Goal: Information Seeking & Learning: Understand process/instructions

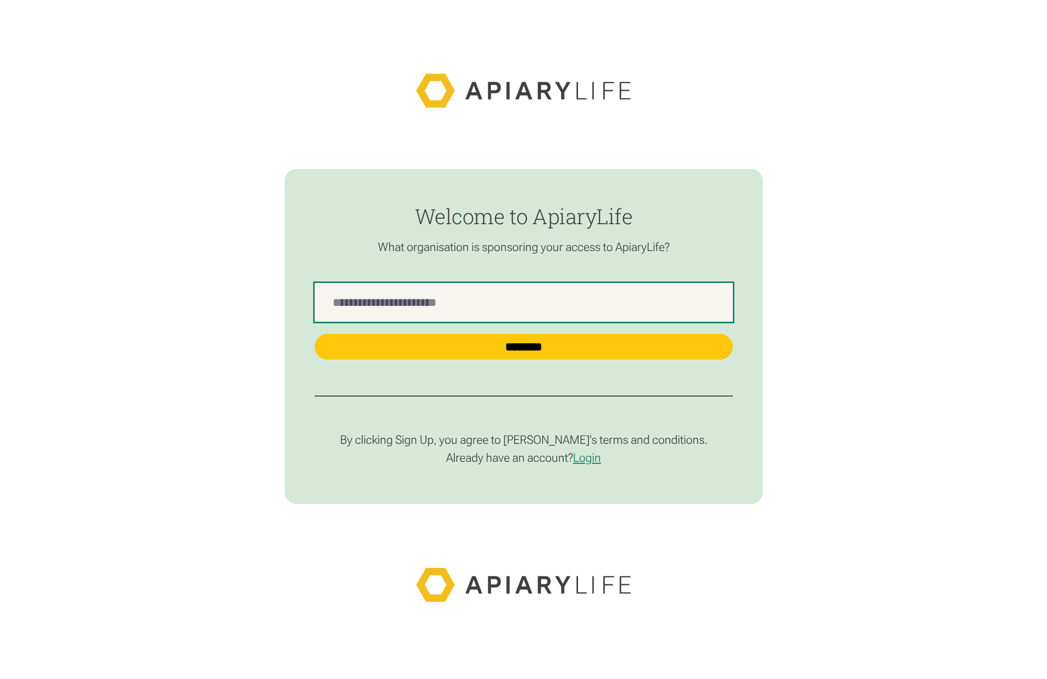
click at [536, 299] on Name "find-employer" at bounding box center [524, 302] width 418 height 39
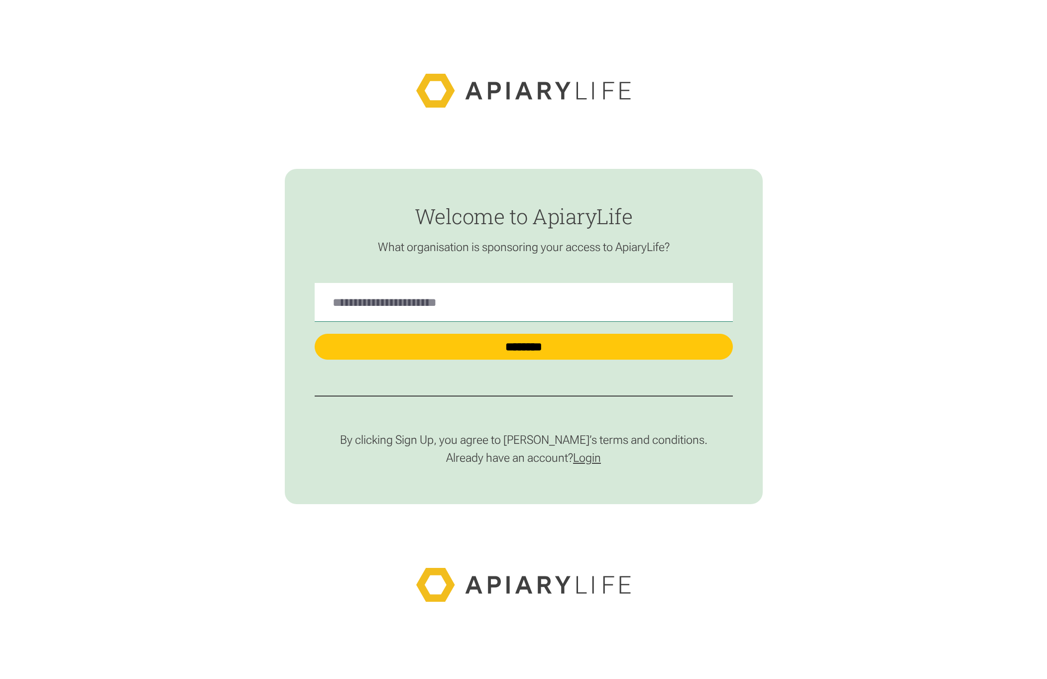
click at [590, 458] on link "Login" at bounding box center [587, 458] width 28 height 14
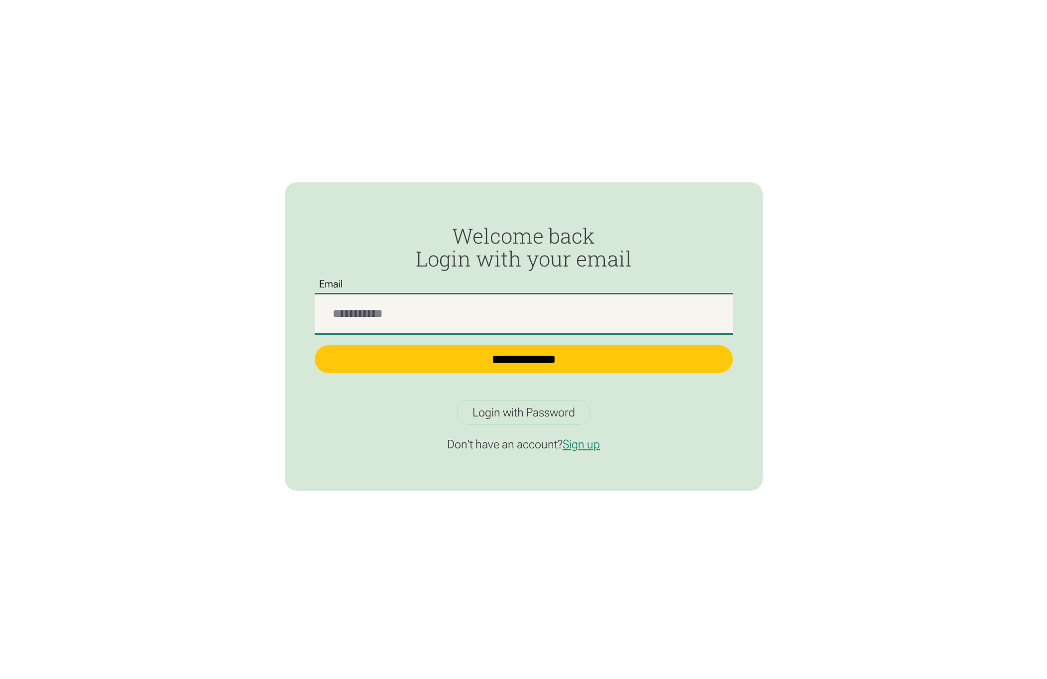
click at [482, 316] on input "Passwordless Login" at bounding box center [524, 313] width 418 height 39
type input "**********"
click at [315, 345] on input "**********" at bounding box center [524, 359] width 418 height 28
type input "**********"
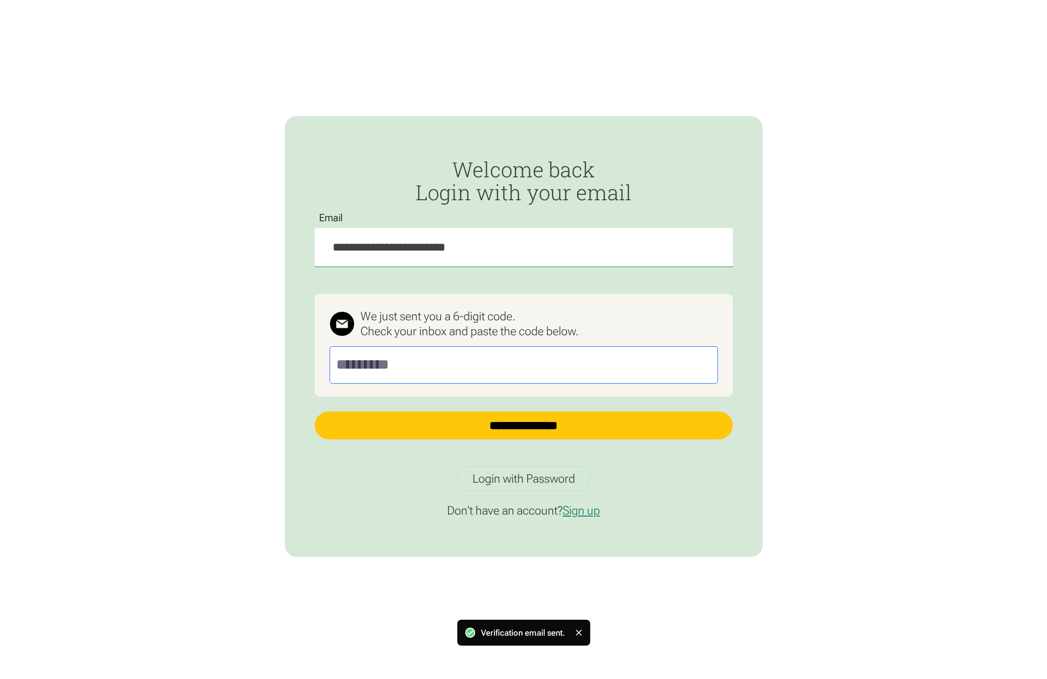
click at [509, 366] on input "Passwordless Login" at bounding box center [524, 364] width 388 height 37
drag, startPoint x: 509, startPoint y: 364, endPoint x: 509, endPoint y: 379, distance: 14.9
click at [509, 364] on input "Passwordless Login" at bounding box center [524, 364] width 388 height 37
paste input "******"
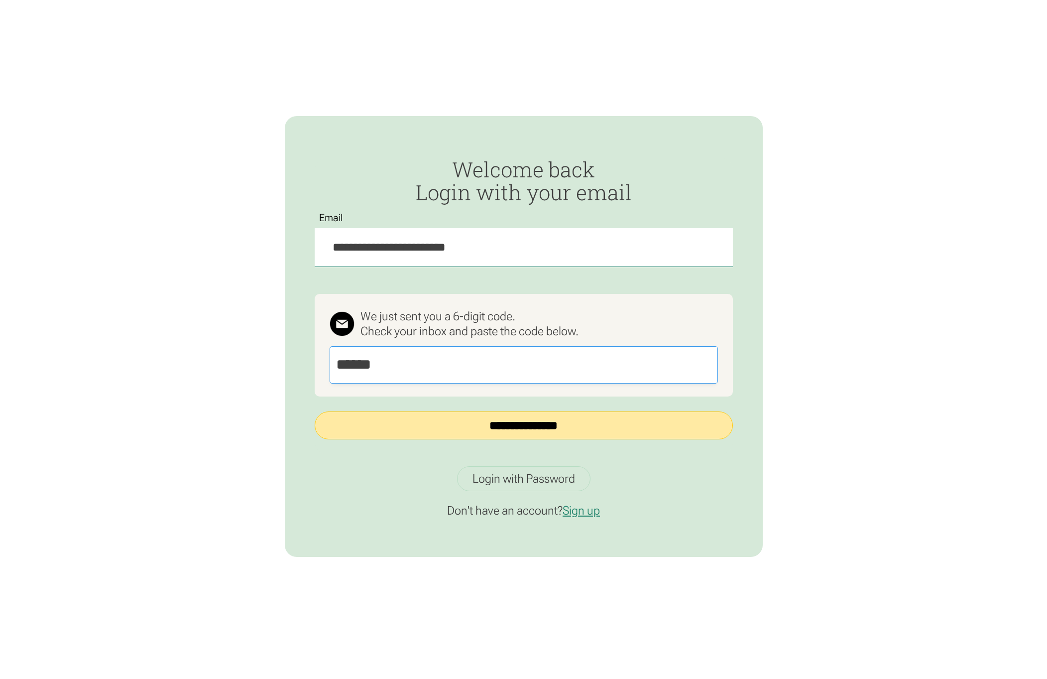
type input "******"
click at [522, 428] on input "**********" at bounding box center [524, 425] width 418 height 28
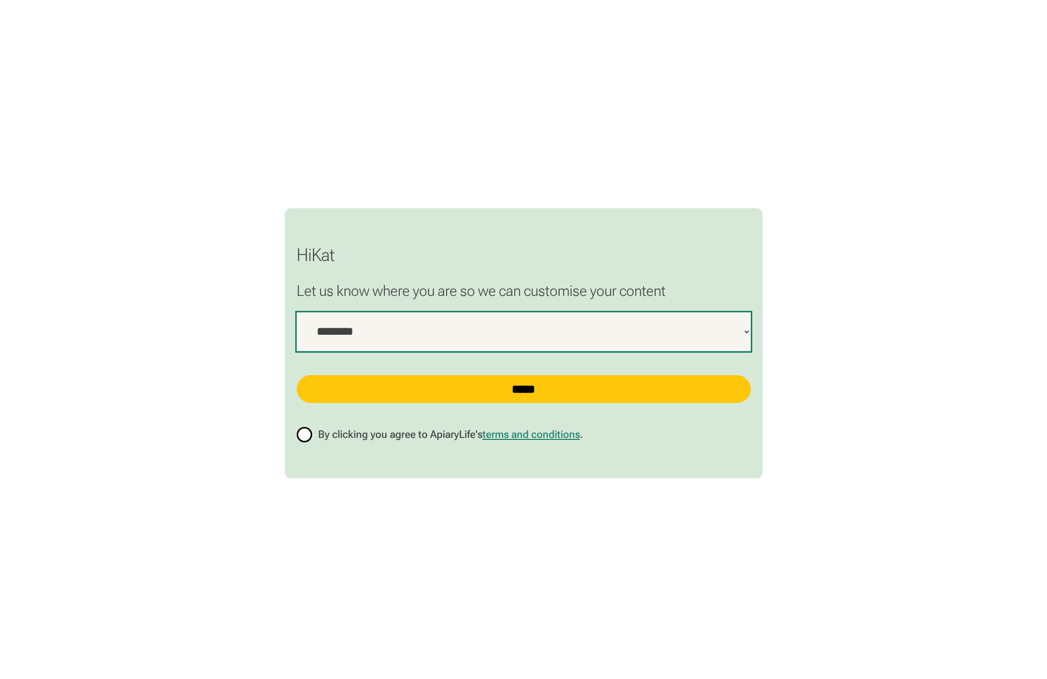
click at [587, 338] on select "**********" at bounding box center [524, 331] width 454 height 39
select select "***"
click at [297, 312] on select "**********" at bounding box center [524, 331] width 454 height 39
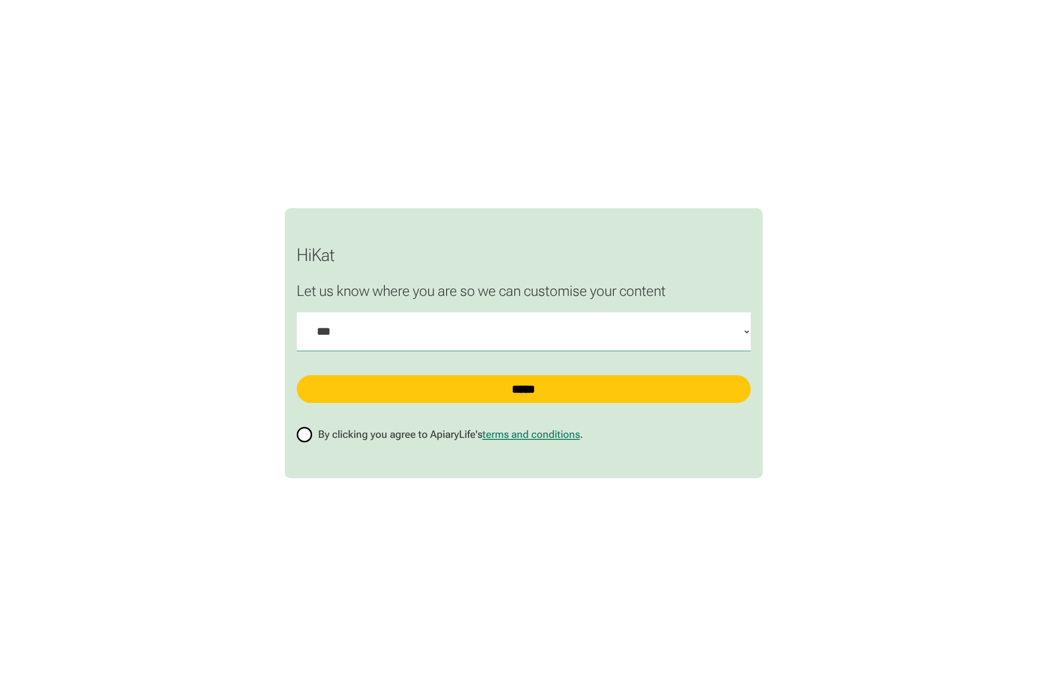
click at [408, 432] on span "By clicking you agree to ApiaryLife's terms and conditions ." at bounding box center [450, 434] width 265 height 13
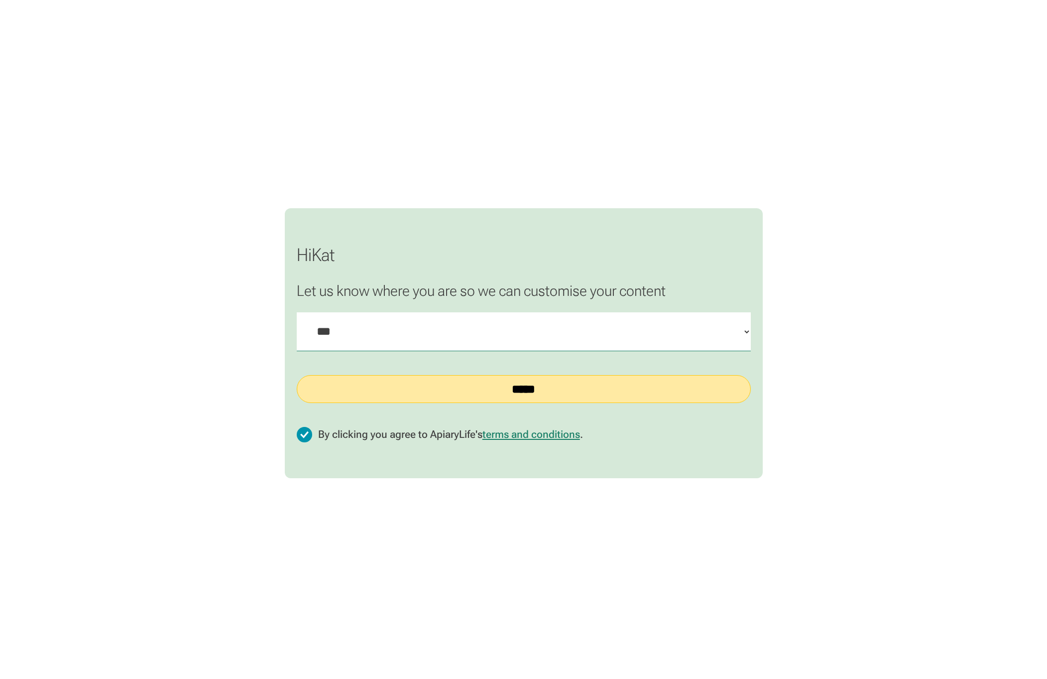
click at [498, 397] on input "*****" at bounding box center [524, 389] width 454 height 28
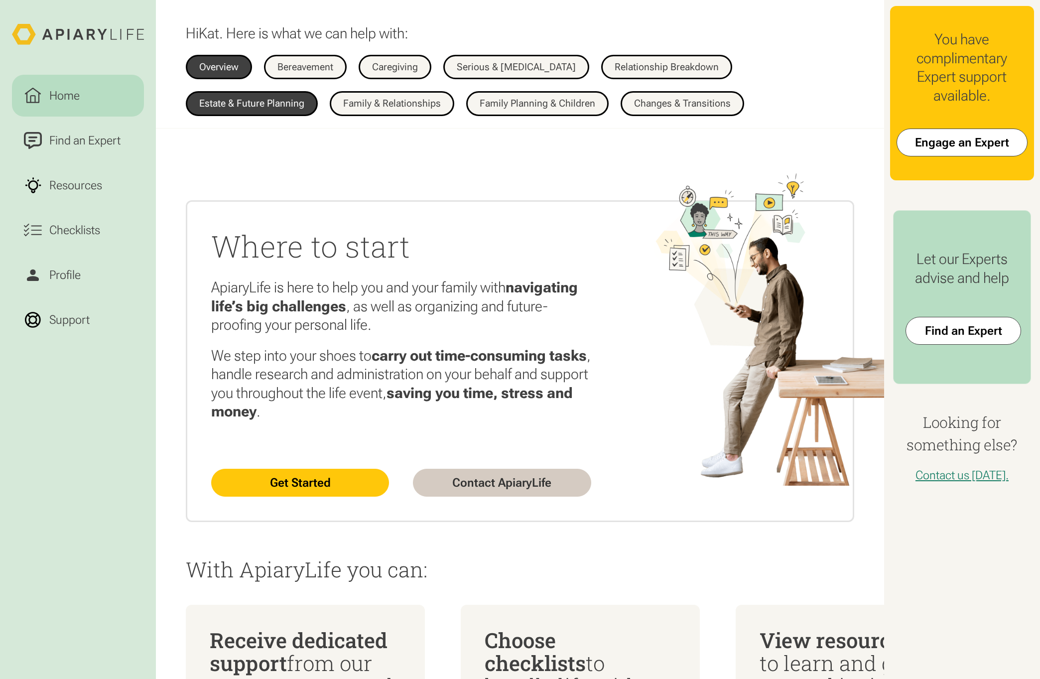
click at [295, 101] on div "Estate & Future Planning" at bounding box center [251, 104] width 105 height 10
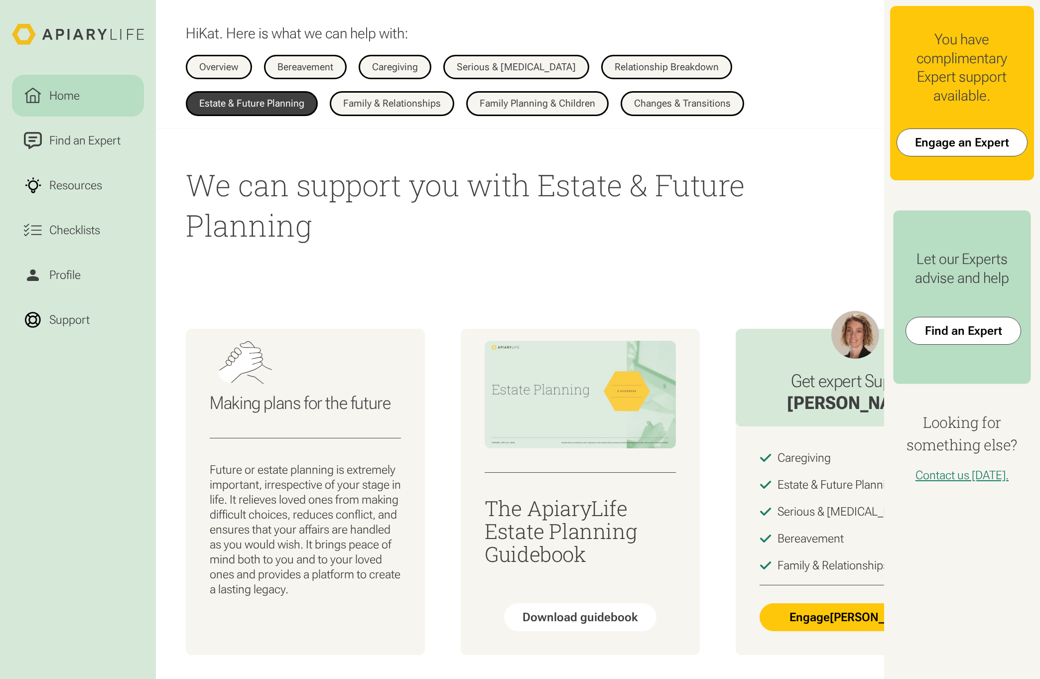
click at [433, 308] on html "Home Find an Expert Resources Checklists Profile Support Hi Kat . Here is what …" at bounding box center [520, 339] width 1040 height 679
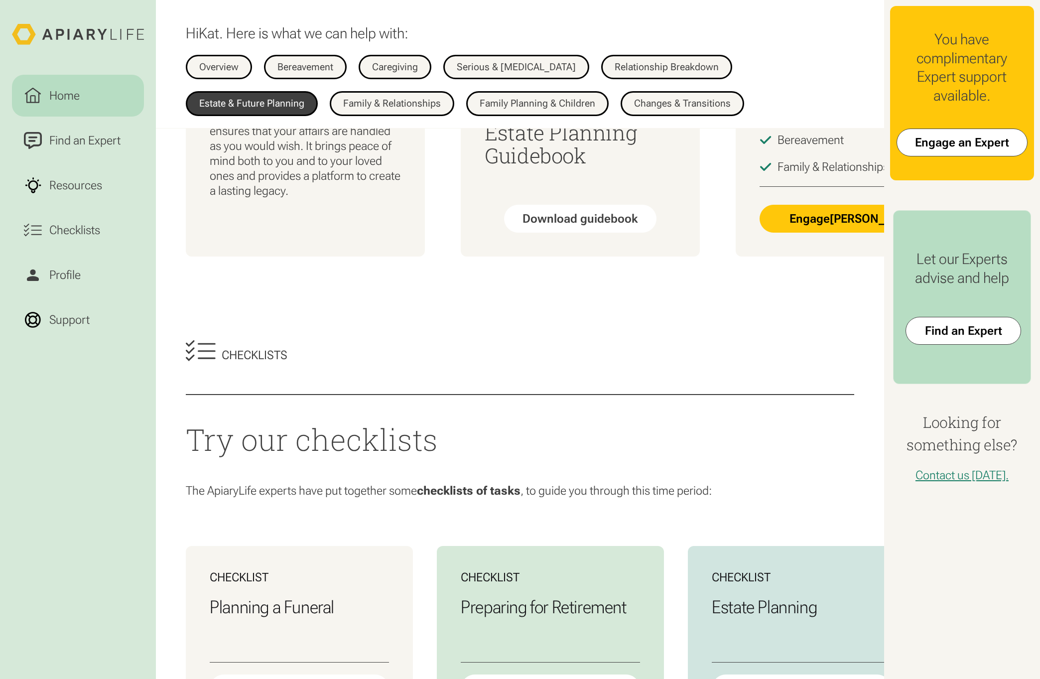
scroll to position [697, 0]
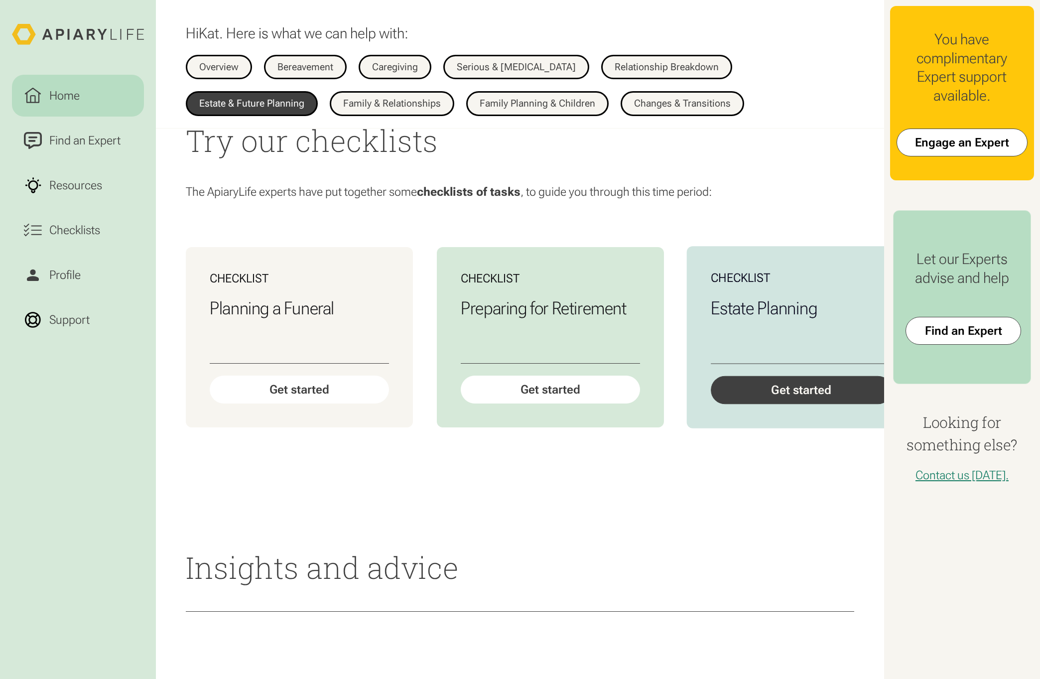
click at [827, 400] on div "Get started" at bounding box center [800, 390] width 181 height 28
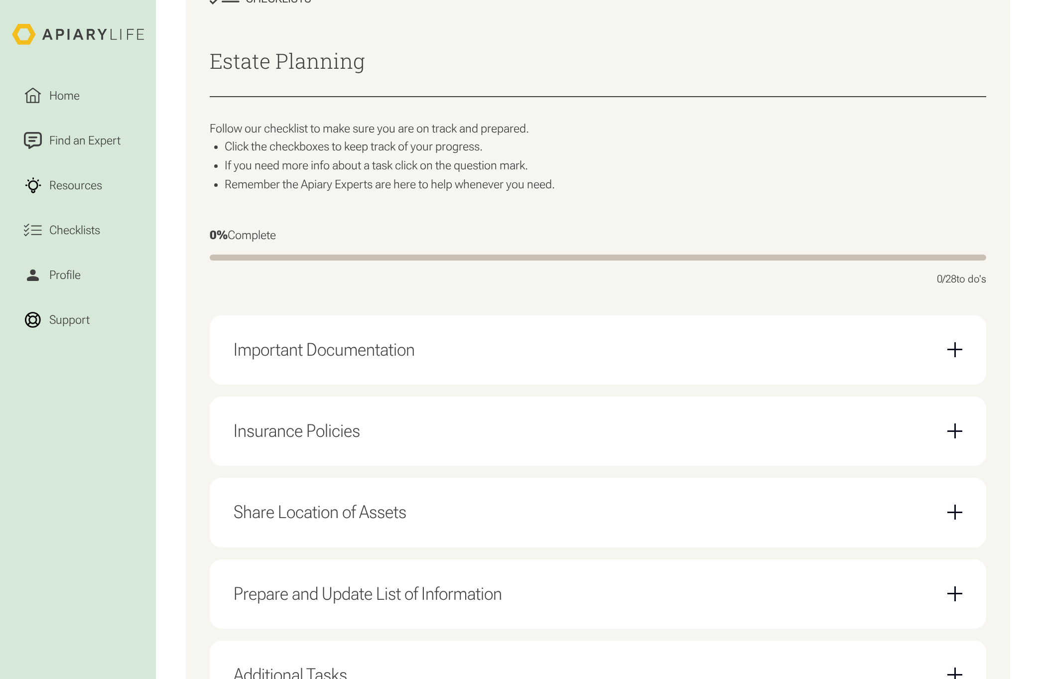
scroll to position [349, 0]
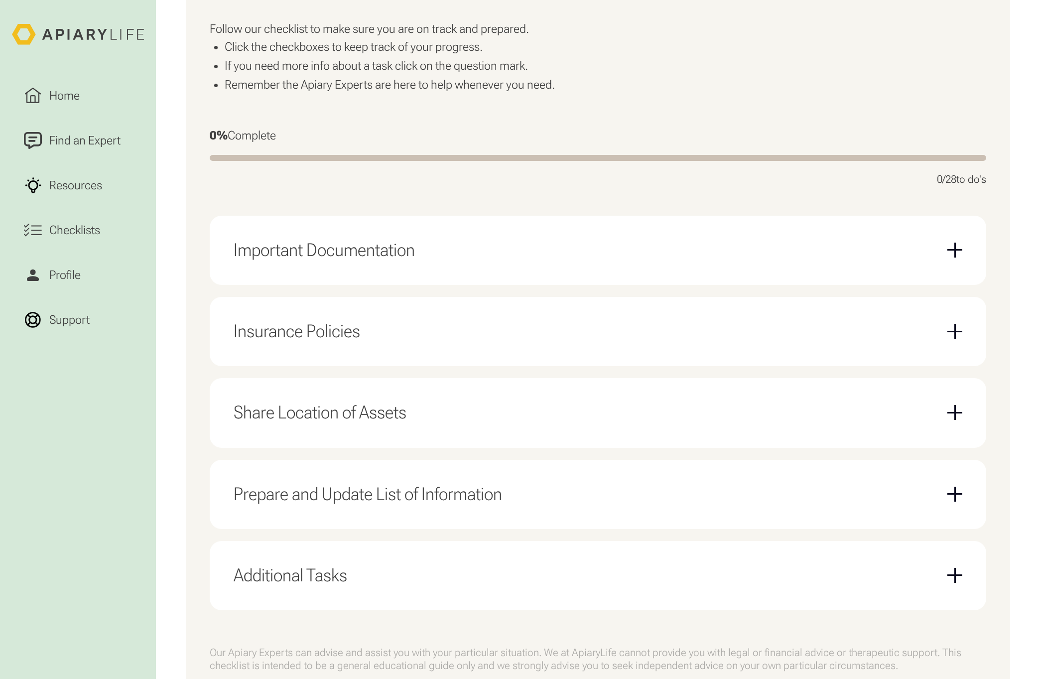
click at [450, 295] on div "Important Documentation Create any necessary financial trusts Make and document…" at bounding box center [598, 413] width 776 height 394
click at [453, 263] on div "Important Documentation" at bounding box center [597, 250] width 728 height 45
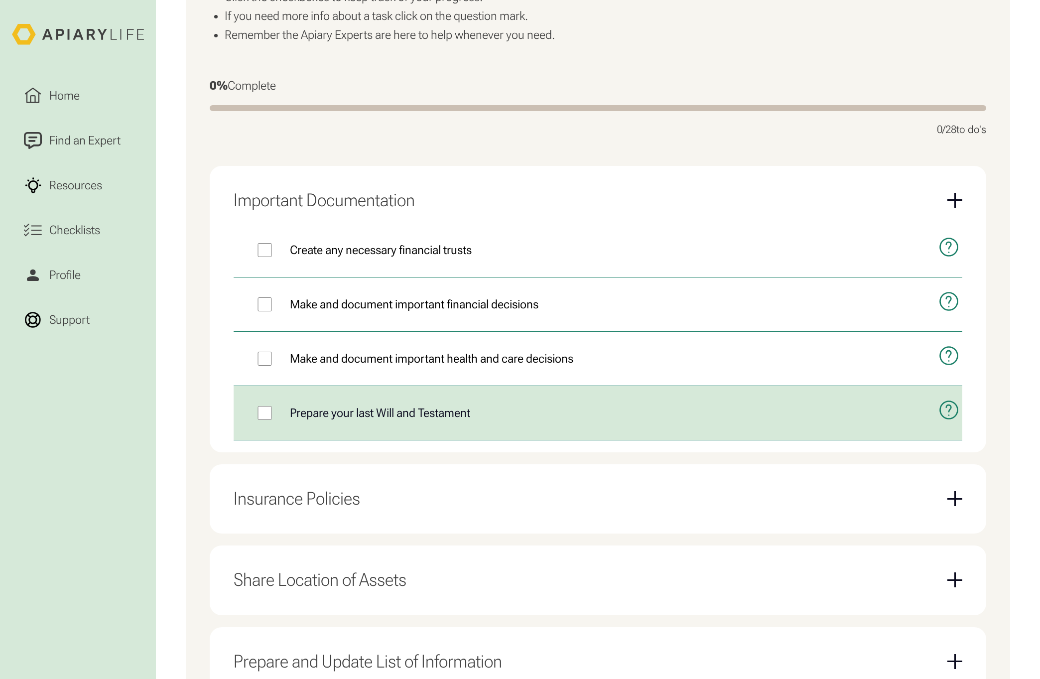
scroll to position [448, 0]
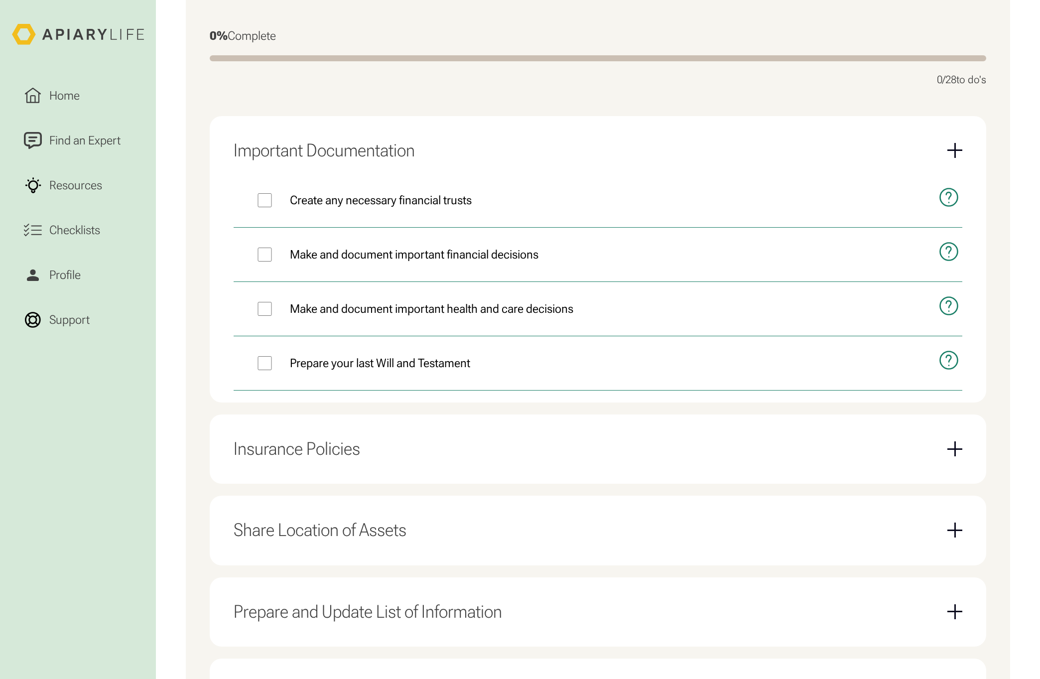
click at [437, 442] on div "Insurance Policies" at bounding box center [597, 448] width 728 height 45
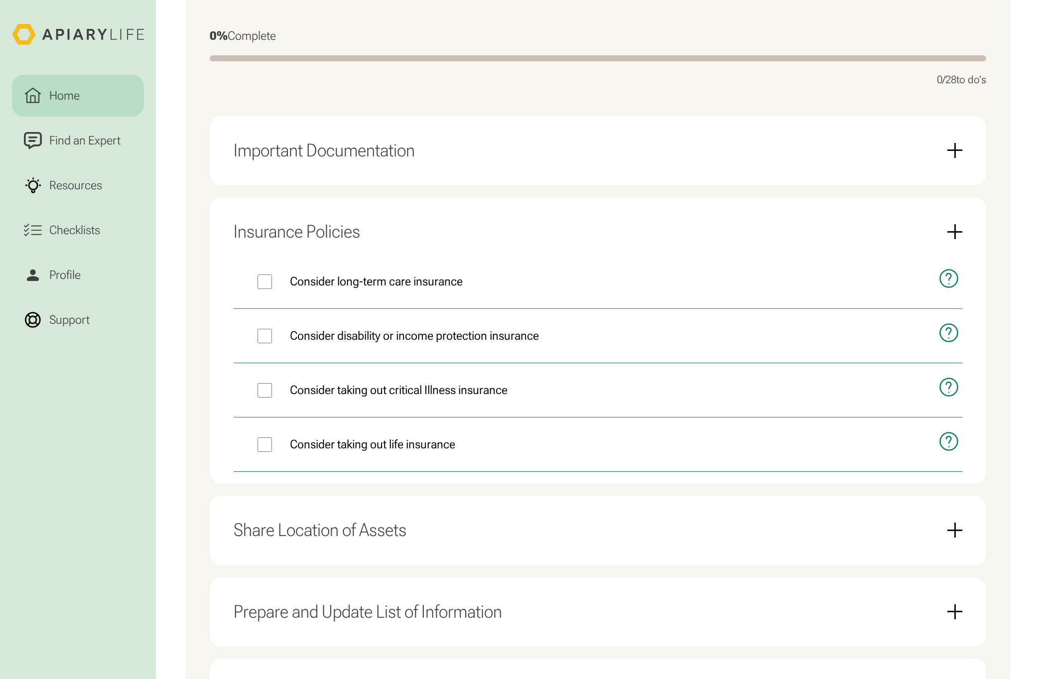
click at [94, 88] on link "Home" at bounding box center [78, 96] width 132 height 42
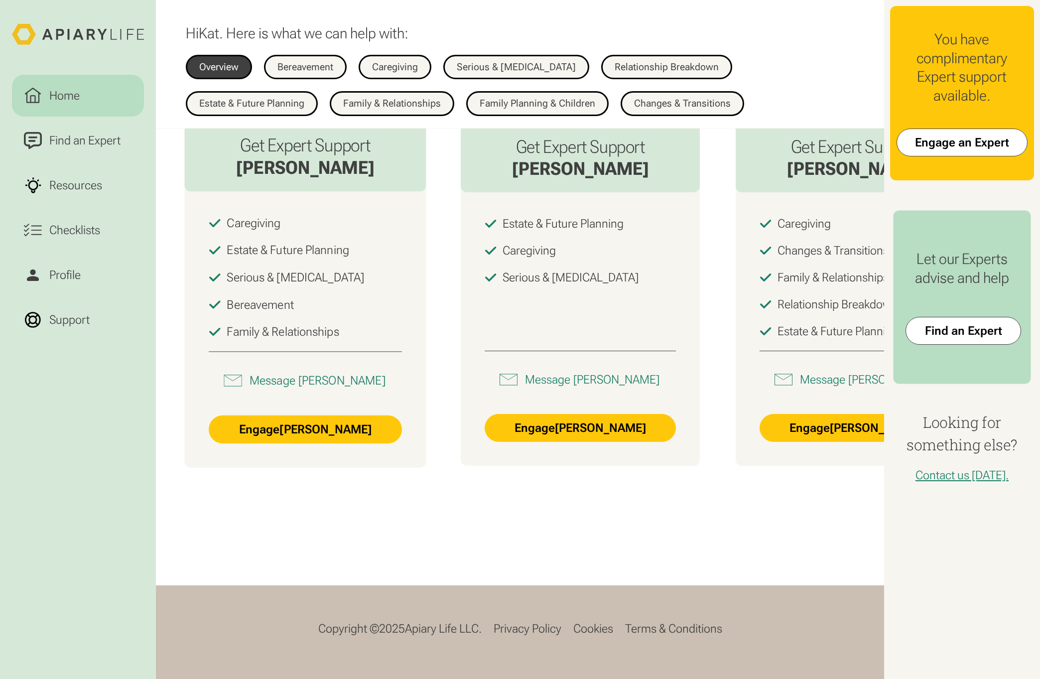
scroll to position [1001, 0]
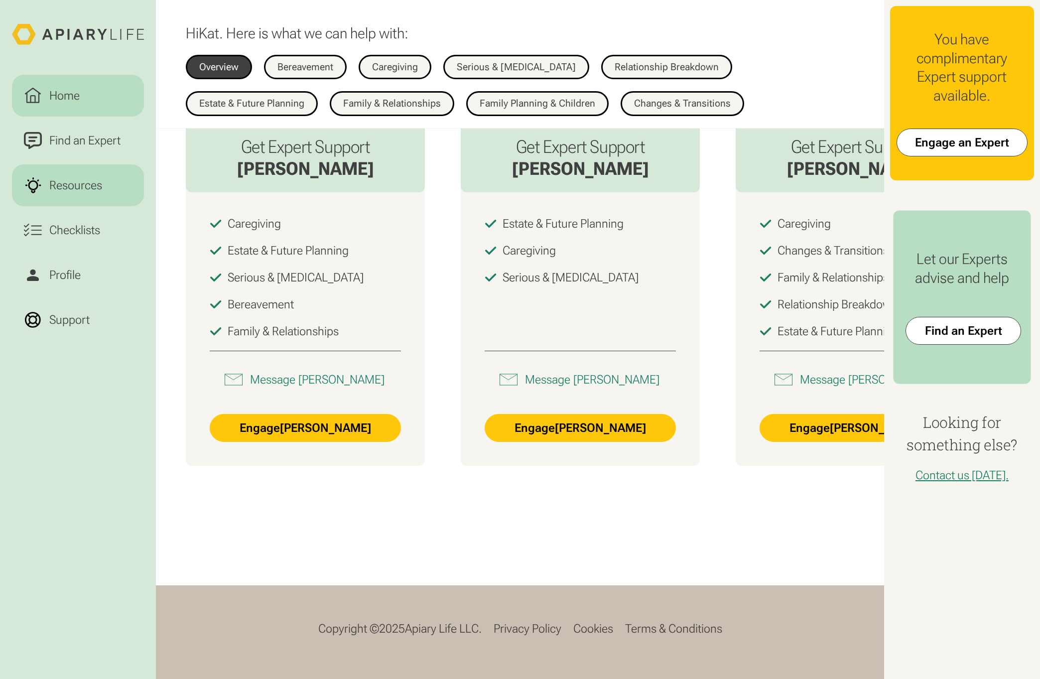
click at [75, 185] on div "Resources" at bounding box center [75, 185] width 59 height 18
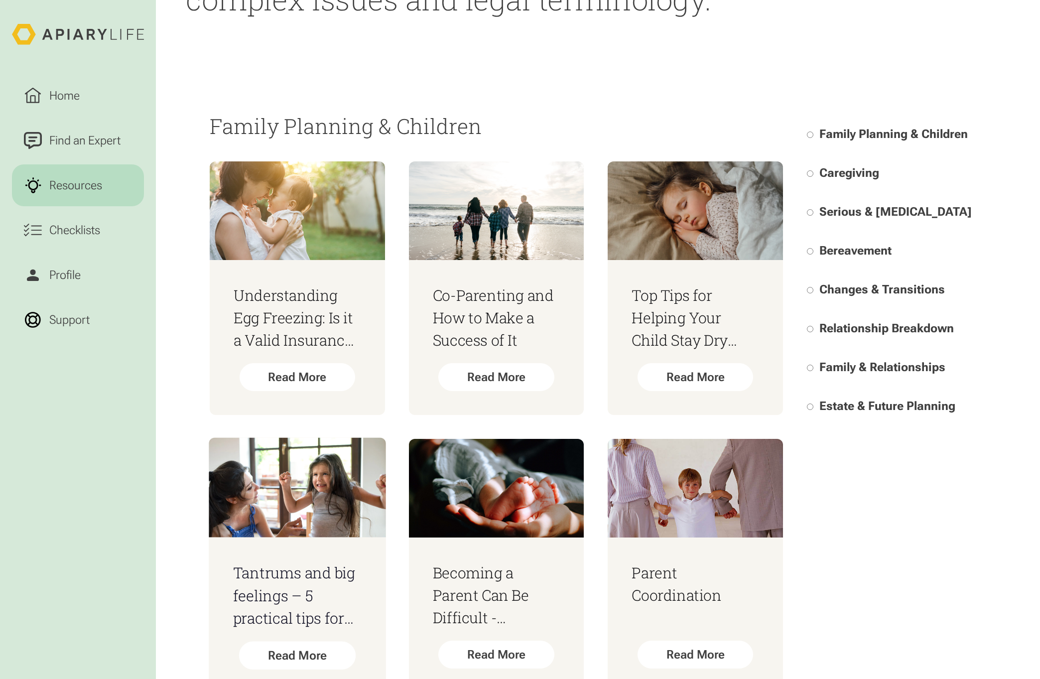
scroll to position [448, 0]
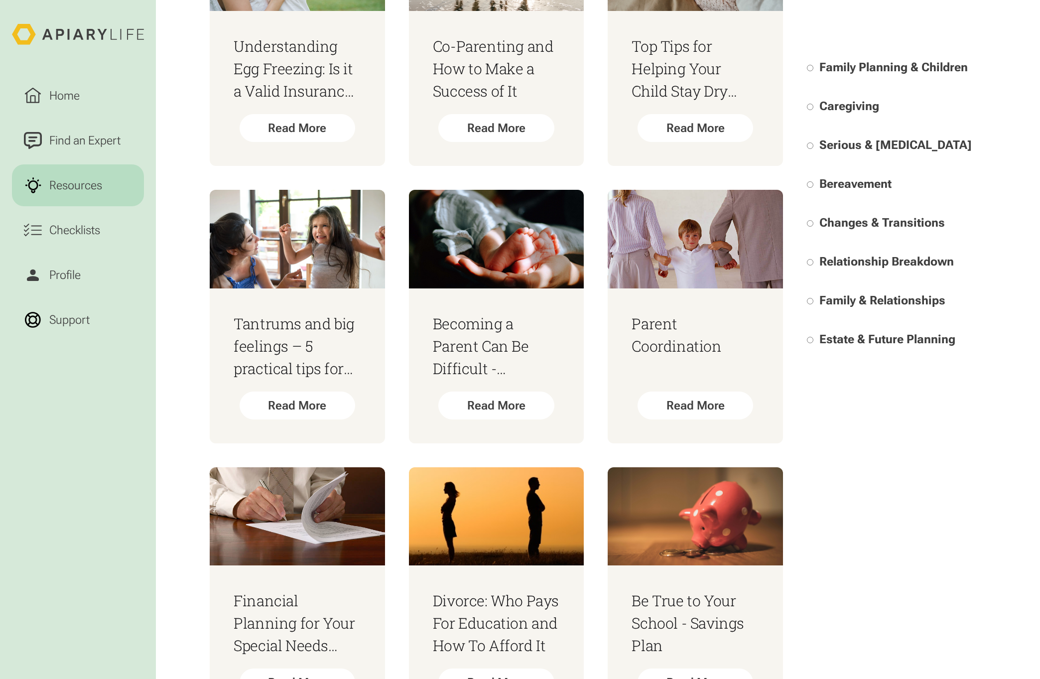
click at [886, 67] on span "Family Planning & Children" at bounding box center [893, 67] width 148 height 14
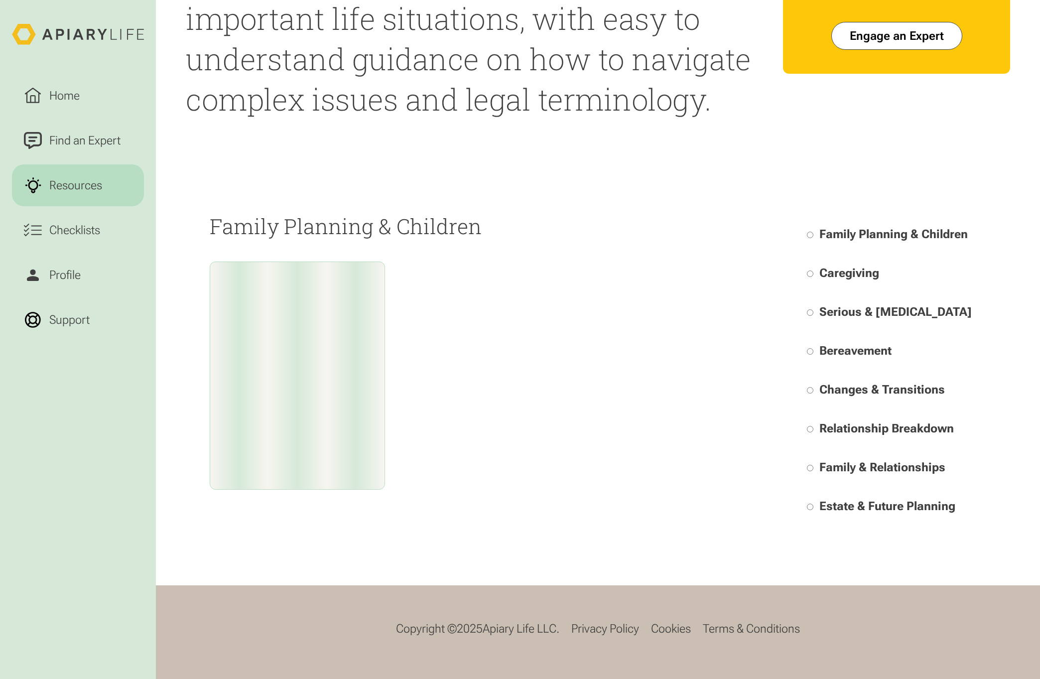
scroll to position [99, 0]
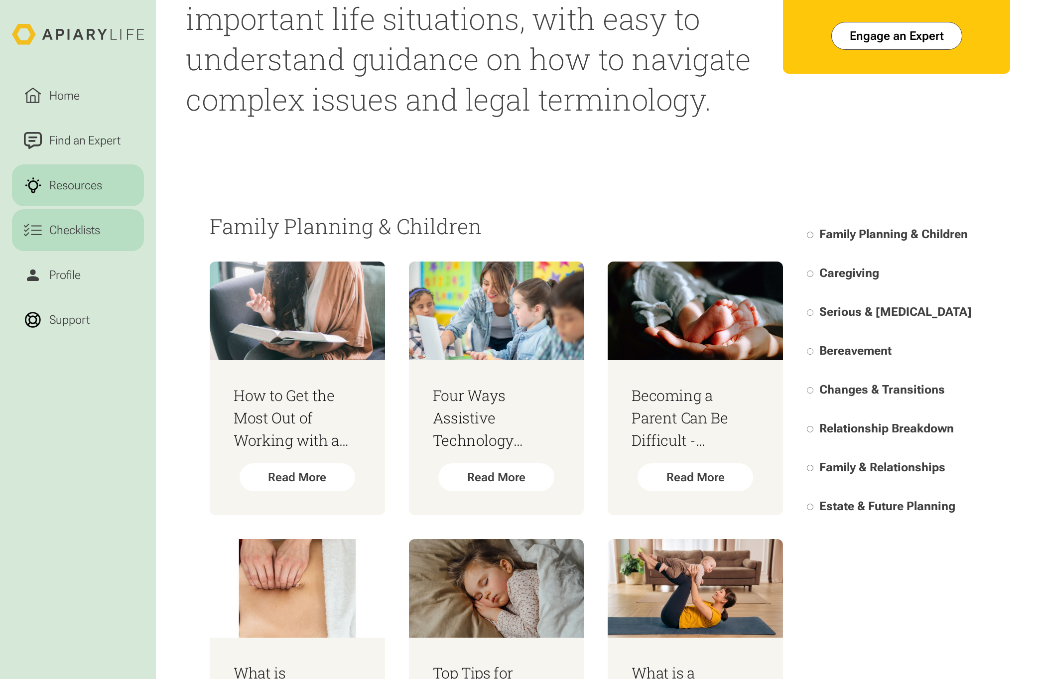
click at [85, 234] on div "Checklists" at bounding box center [74, 230] width 57 height 18
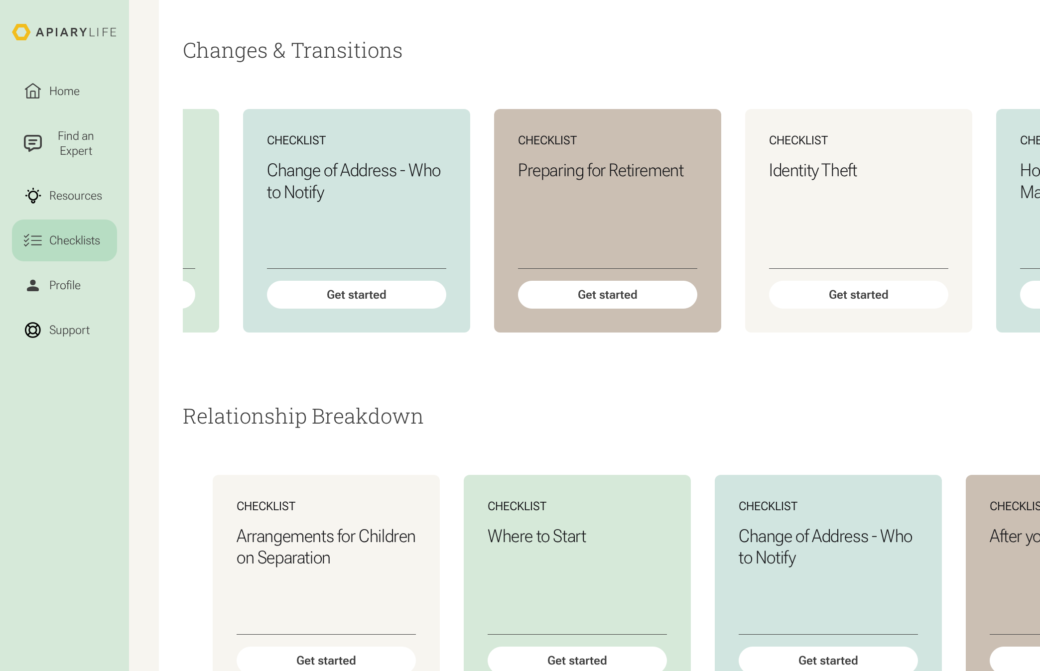
scroll to position [0, 469]
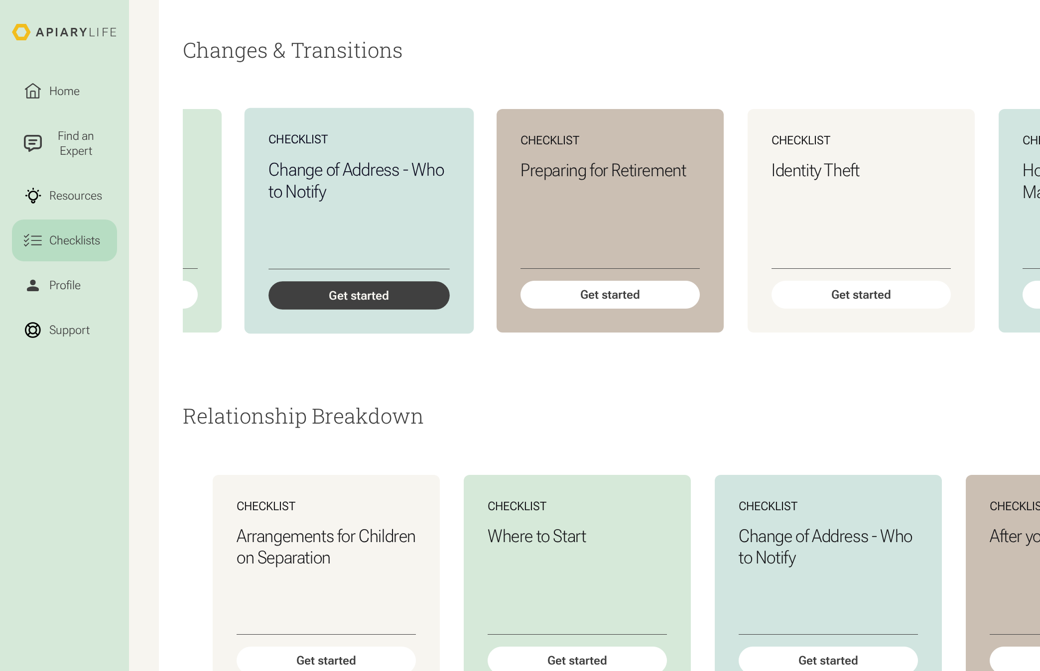
click at [417, 310] on div "Get started" at bounding box center [358, 295] width 181 height 28
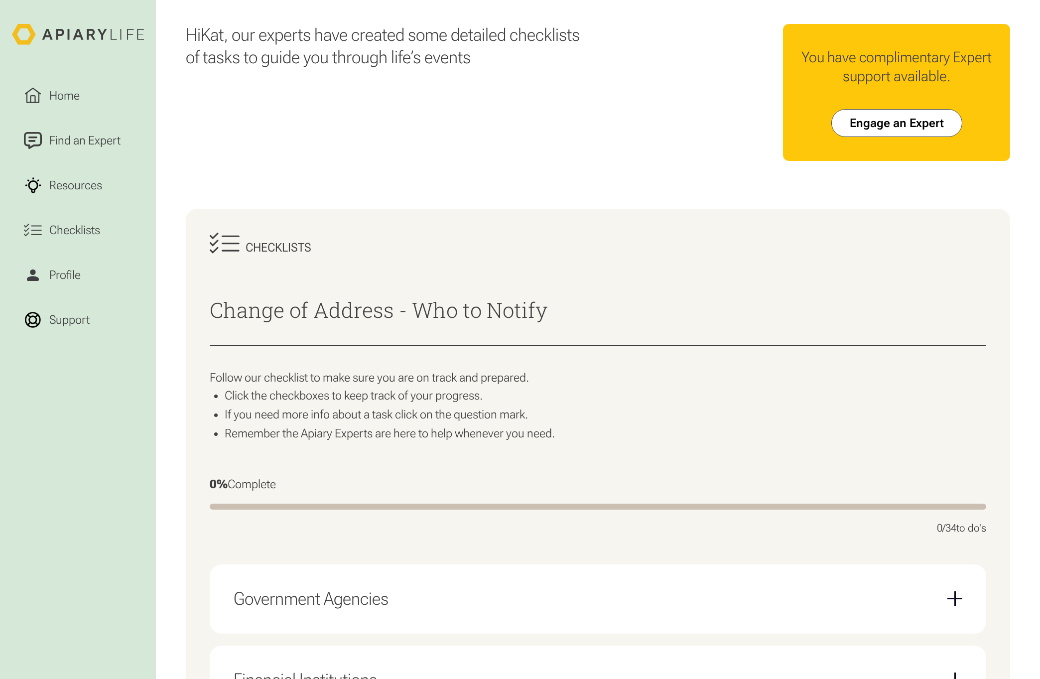
scroll to position [448, 0]
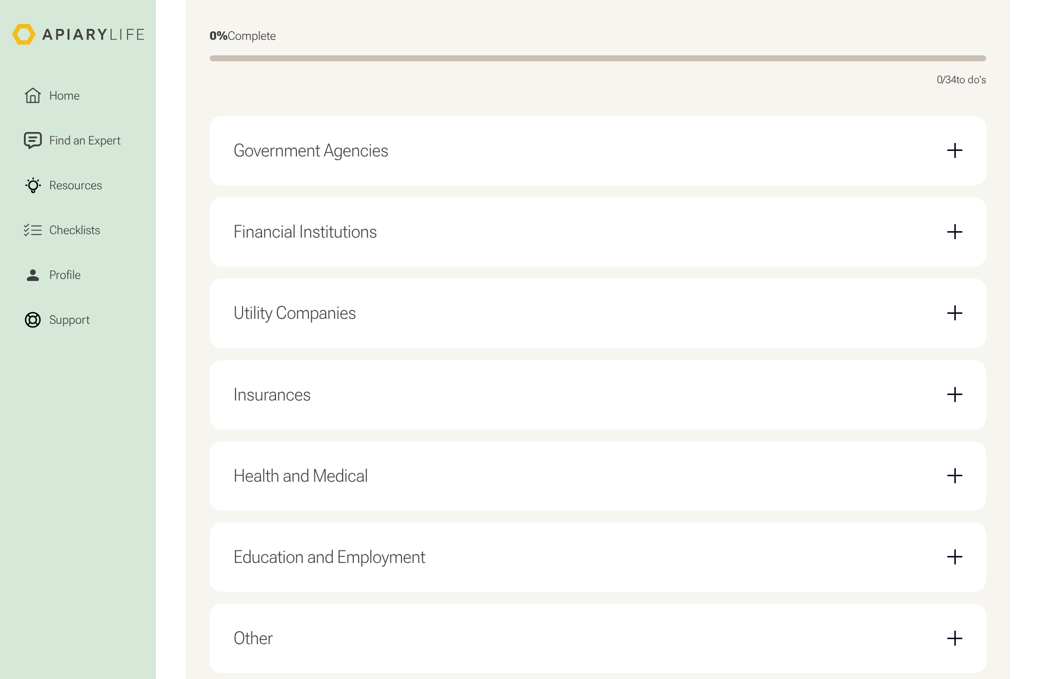
click at [480, 116] on div "Government Agencies Local government, council or state Benefit agencies Tax off…" at bounding box center [598, 150] width 776 height 69
click at [477, 177] on div "Government Agencies Local government, council or state Benefit agencies Tax off…" at bounding box center [598, 150] width 776 height 69
click at [451, 164] on div "Government Agencies" at bounding box center [597, 150] width 728 height 45
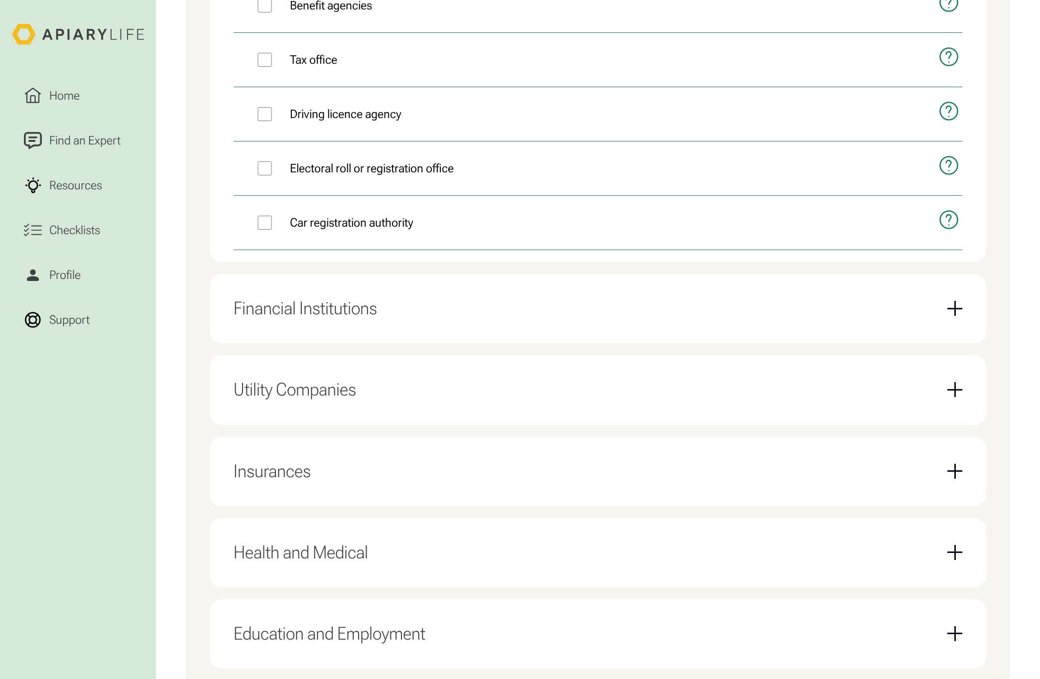
scroll to position [747, 0]
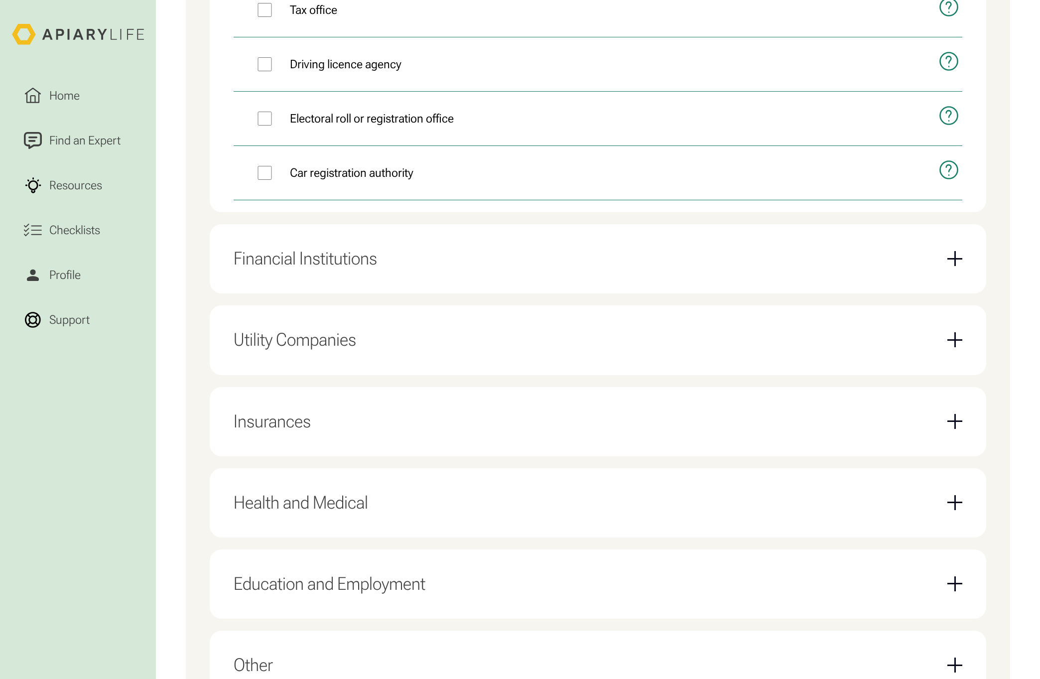
click at [378, 262] on div "Financial Institutions" at bounding box center [597, 258] width 728 height 45
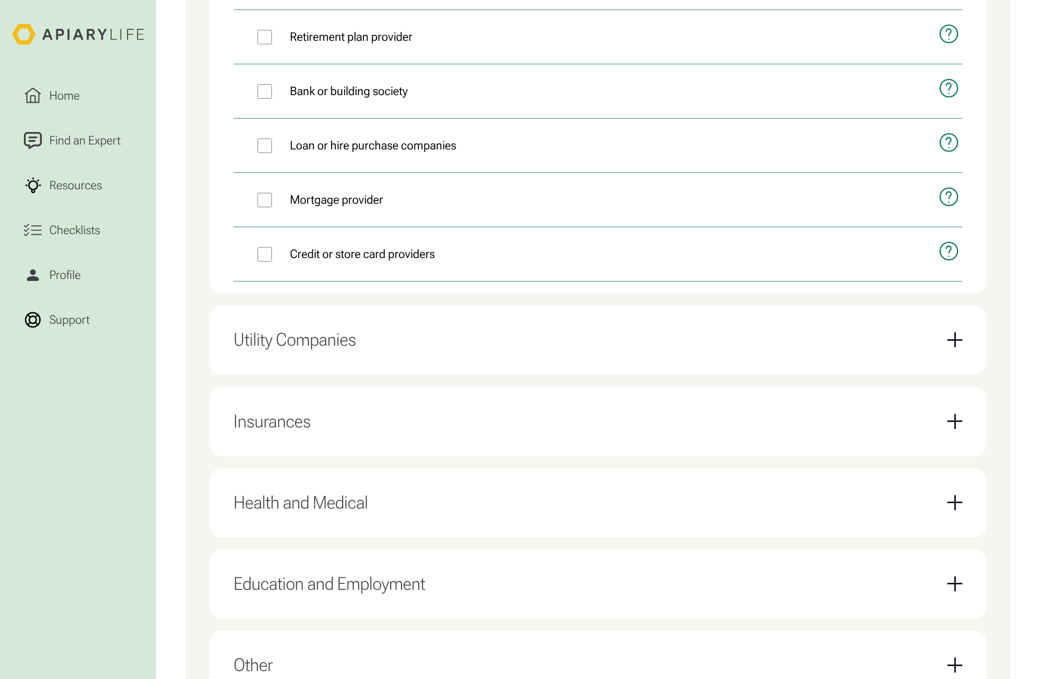
click at [370, 340] on div "Utility Companies" at bounding box center [597, 339] width 728 height 45
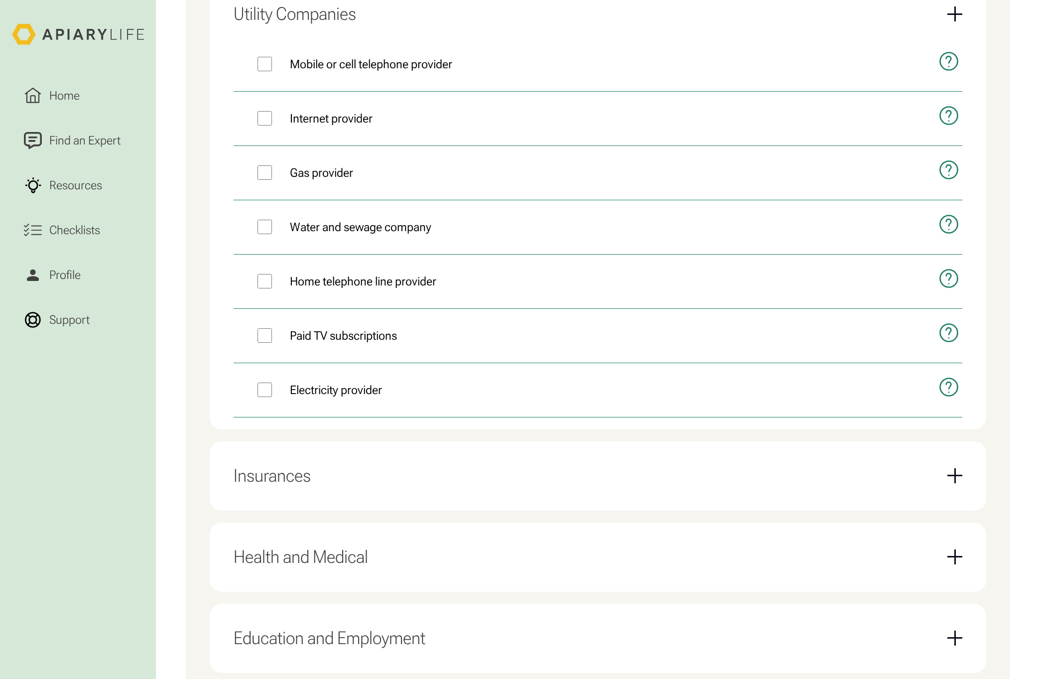
click at [406, 481] on div "Insurances" at bounding box center [597, 475] width 728 height 45
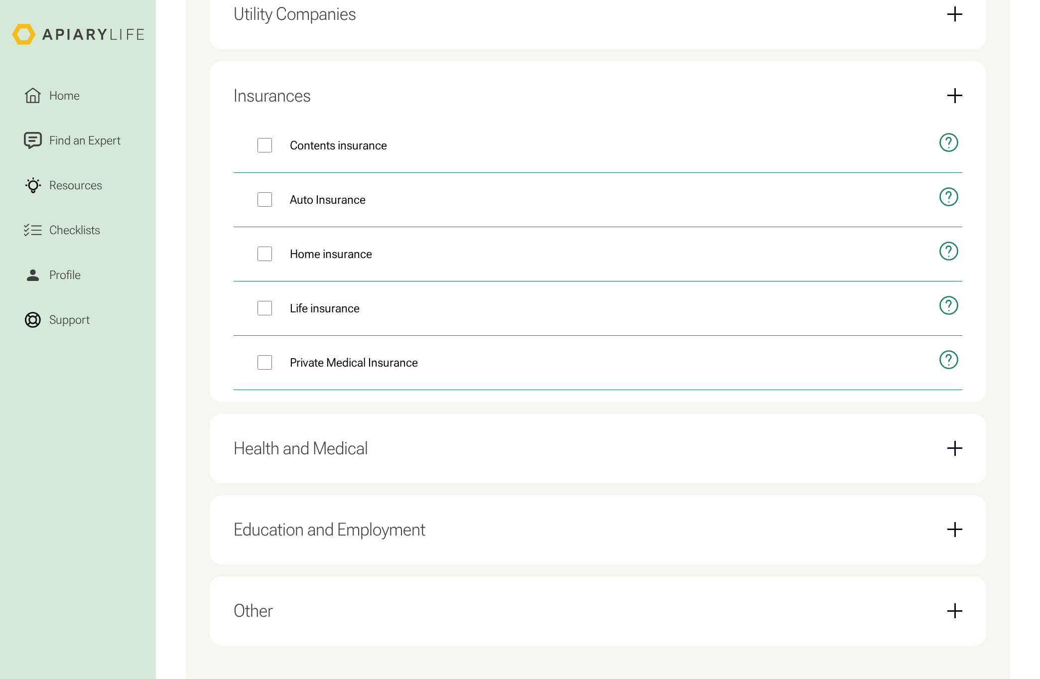
click at [386, 520] on div "Education and Employment" at bounding box center [329, 529] width 192 height 21
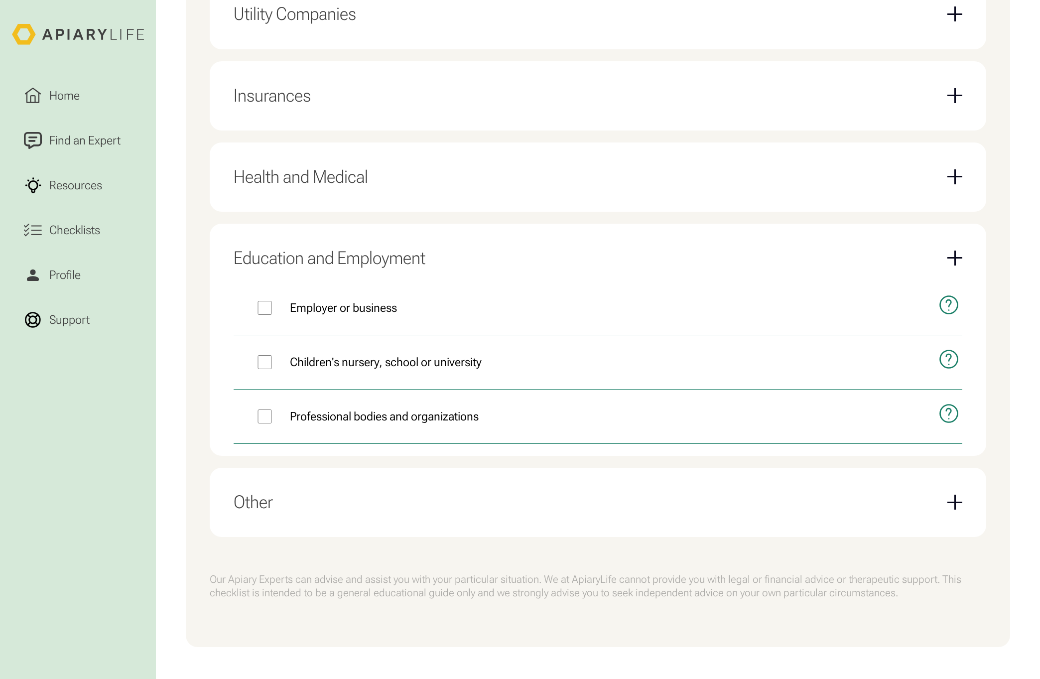
click at [441, 506] on div "Other" at bounding box center [597, 501] width 728 height 45
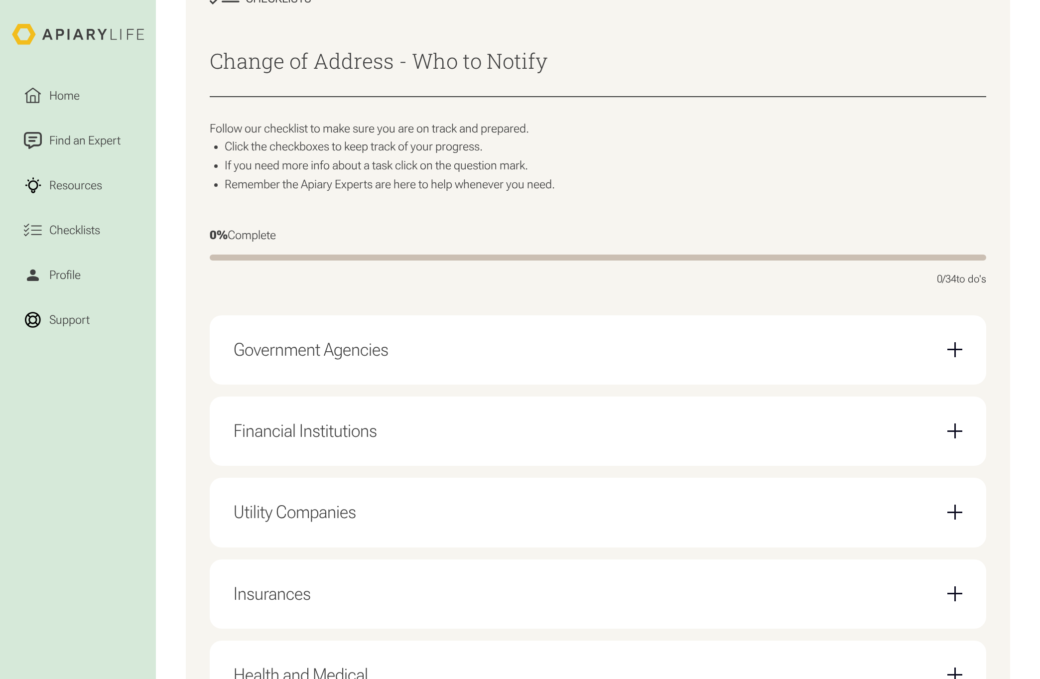
scroll to position [349, 0]
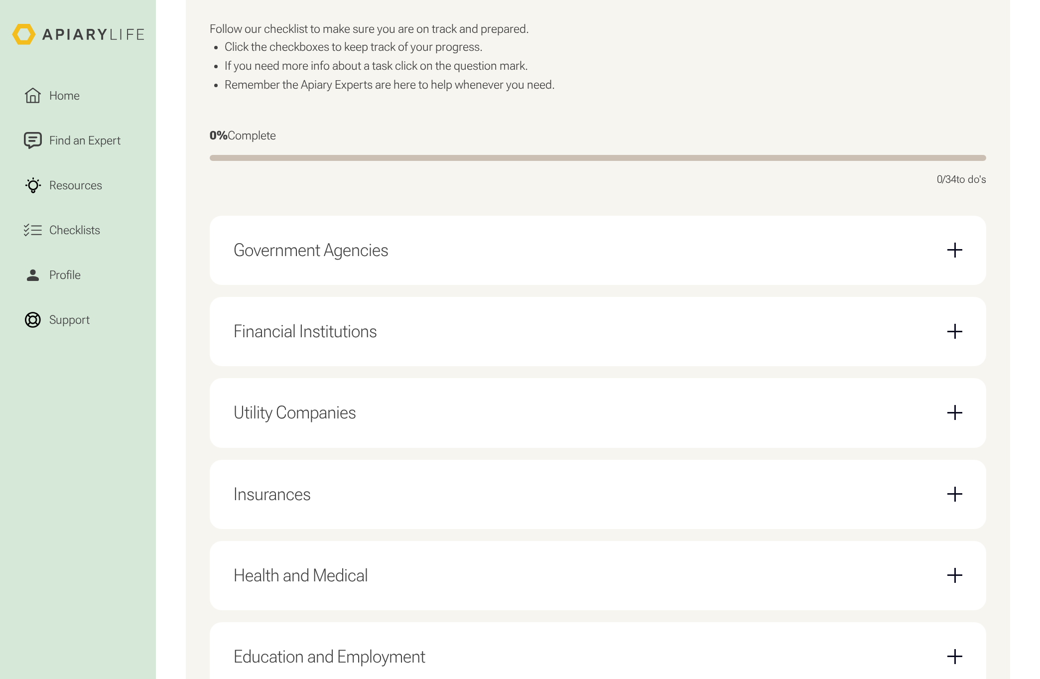
click at [457, 265] on div "Government Agencies" at bounding box center [597, 250] width 728 height 45
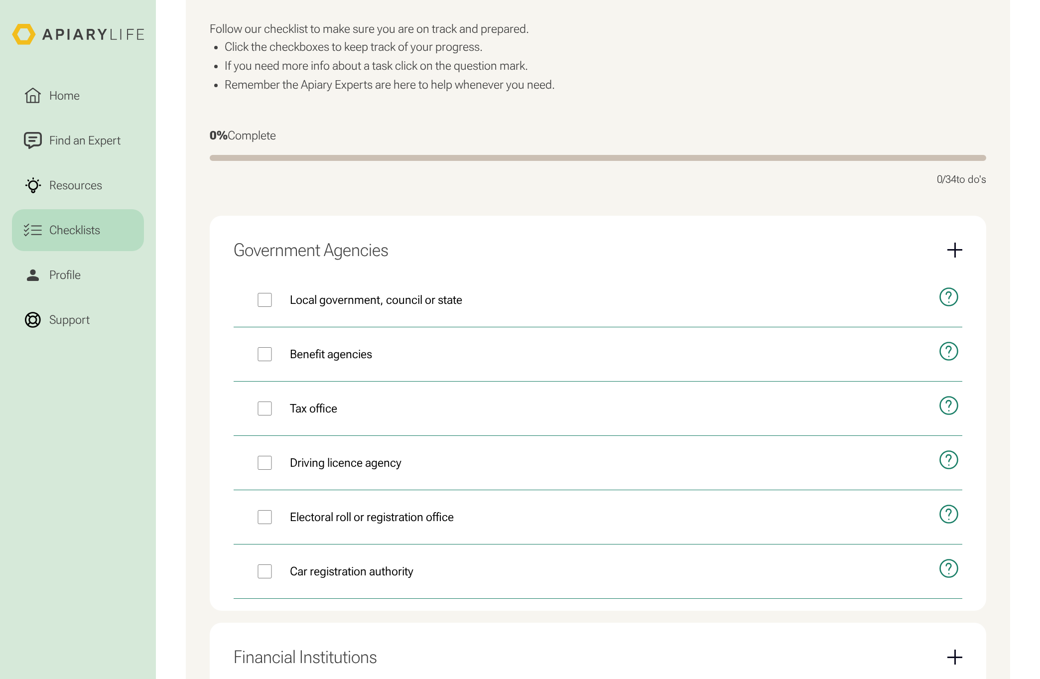
click at [108, 234] on link "Checklists" at bounding box center [78, 230] width 132 height 42
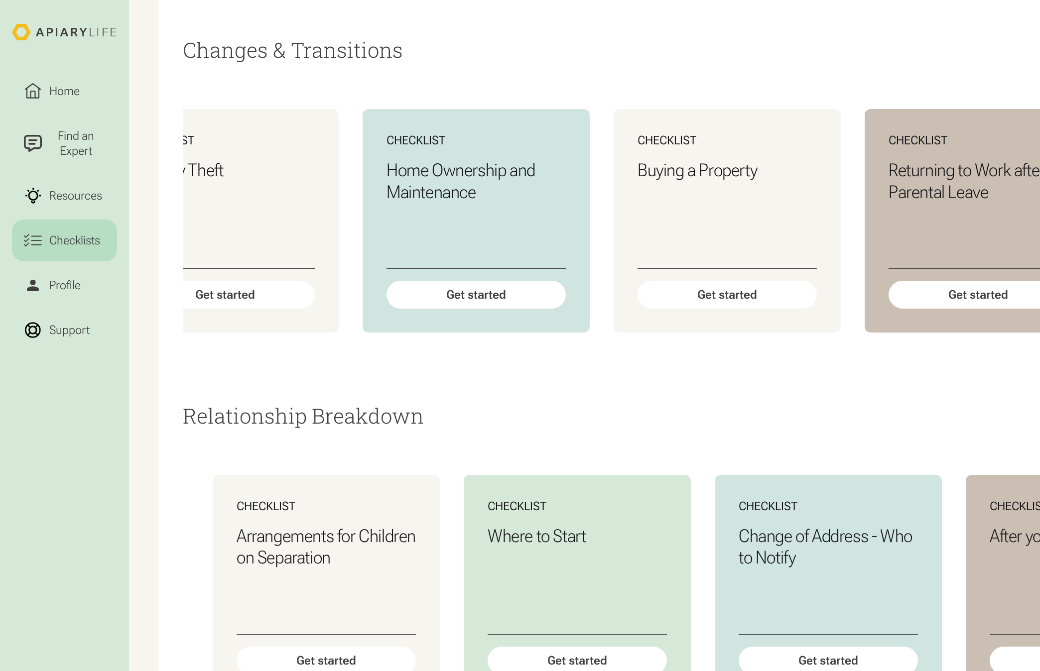
scroll to position [0, 1070]
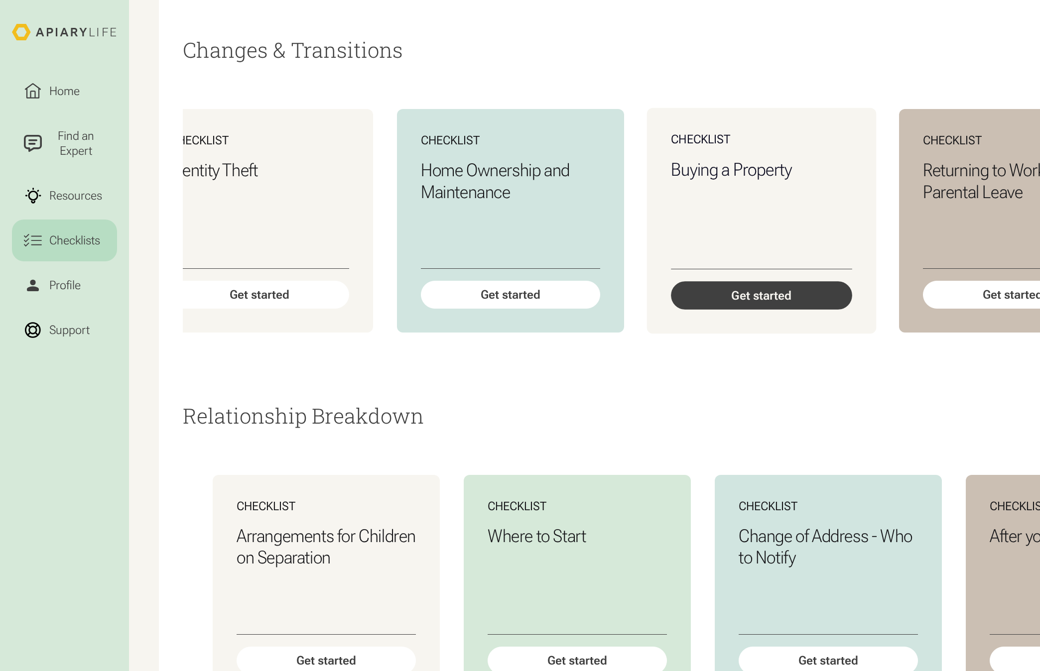
click at [747, 310] on div "Get started" at bounding box center [761, 295] width 181 height 28
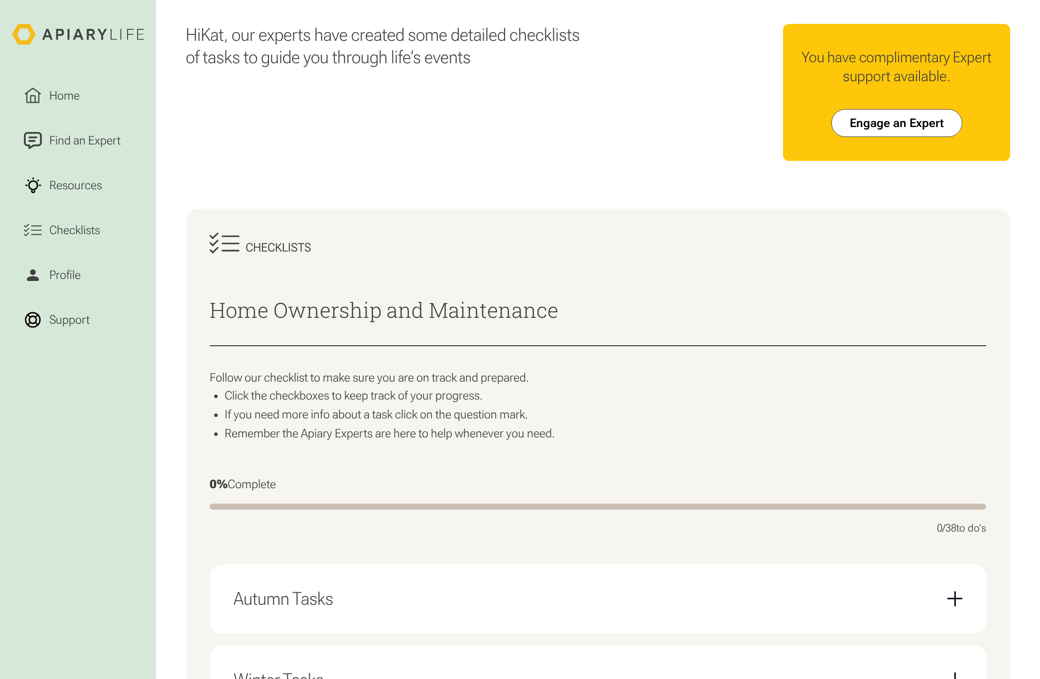
scroll to position [299, 0]
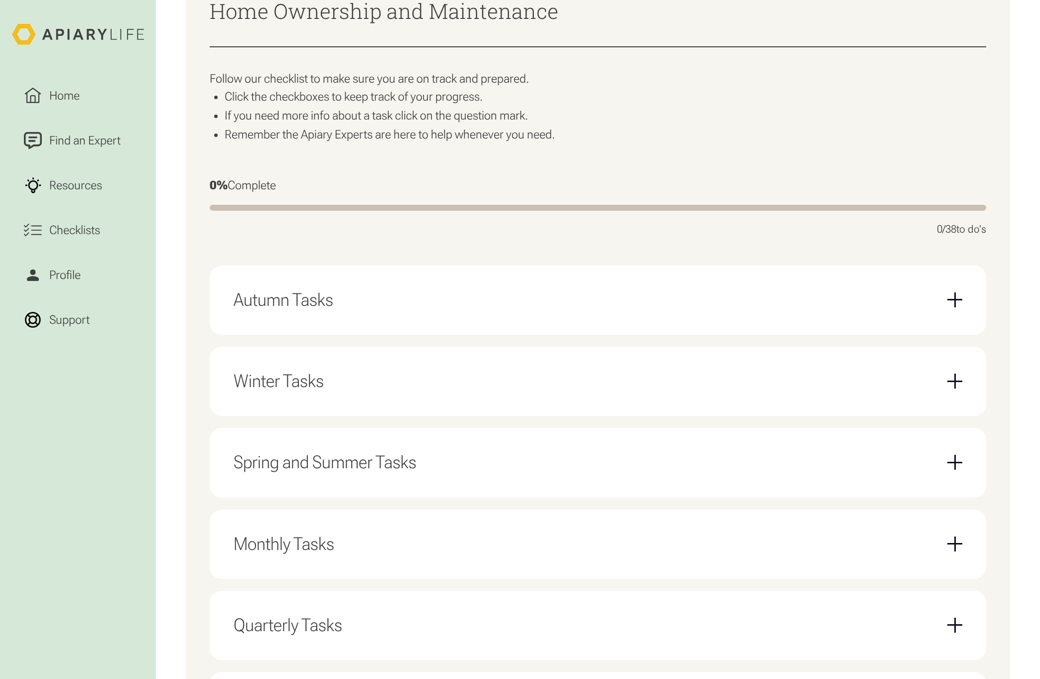
click at [396, 290] on div "Autumn Tasks" at bounding box center [597, 299] width 728 height 45
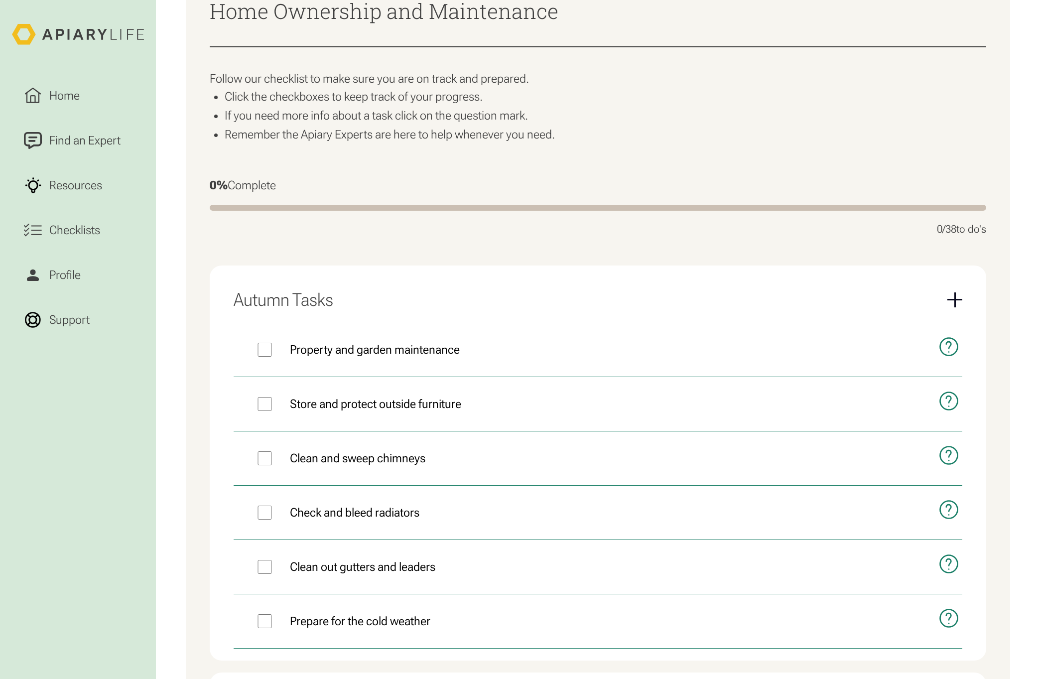
click at [396, 290] on div "Autumn Tasks" at bounding box center [597, 299] width 728 height 45
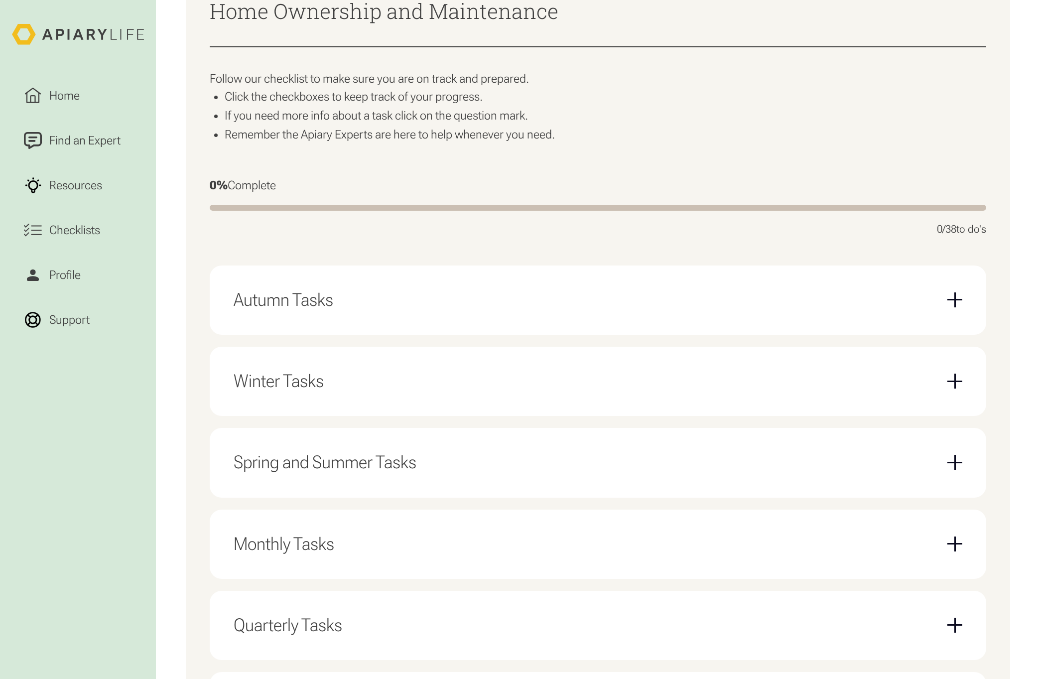
click at [405, 396] on div "Winter Tasks" at bounding box center [597, 380] width 728 height 45
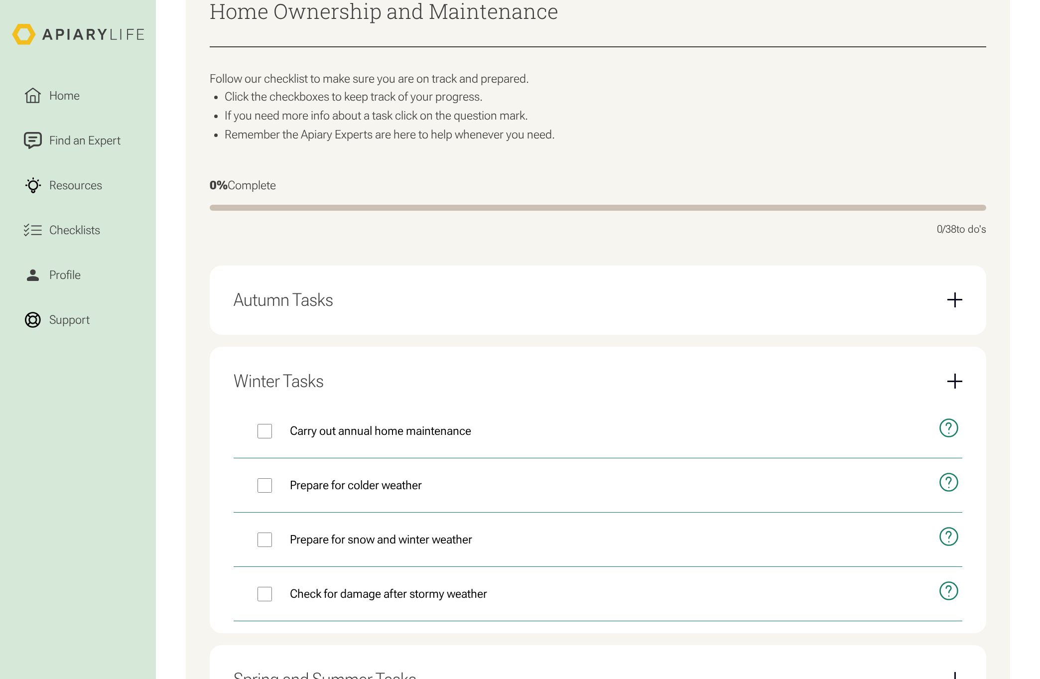
click at [405, 396] on div "Winter Tasks" at bounding box center [597, 380] width 728 height 45
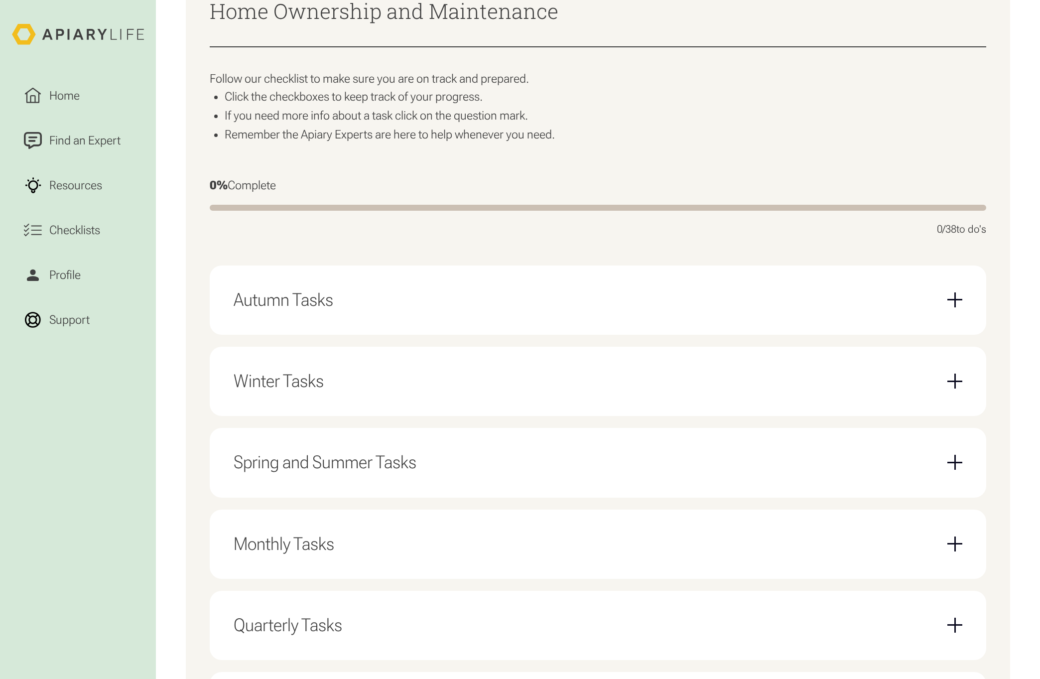
click at [411, 475] on div "Spring and Summer Tasks" at bounding box center [597, 462] width 728 height 45
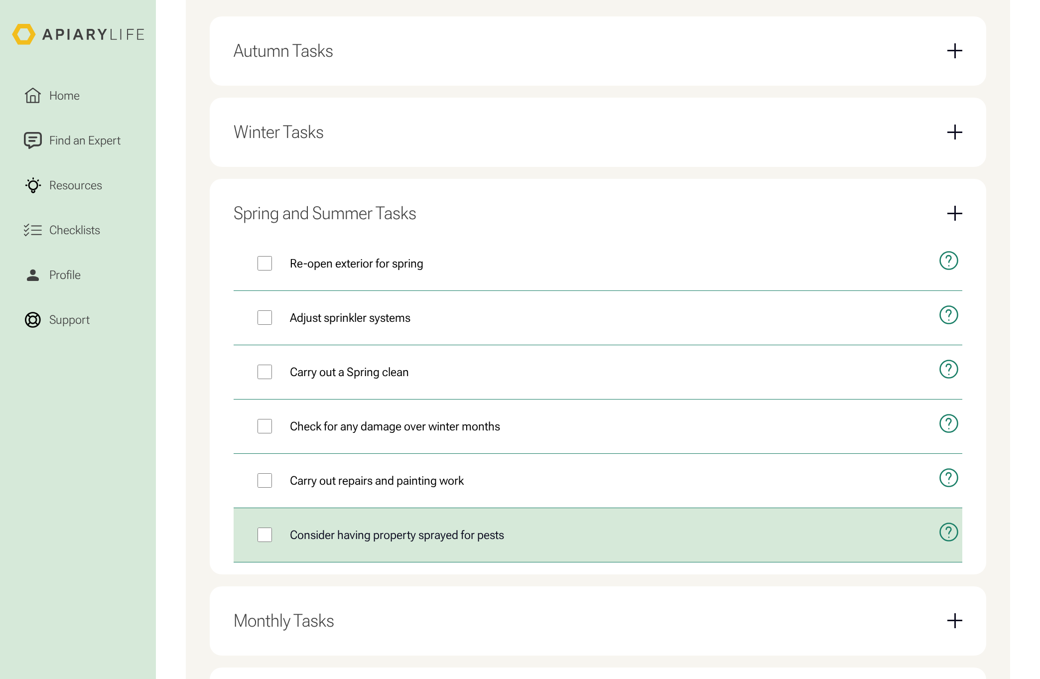
scroll to position [747, 0]
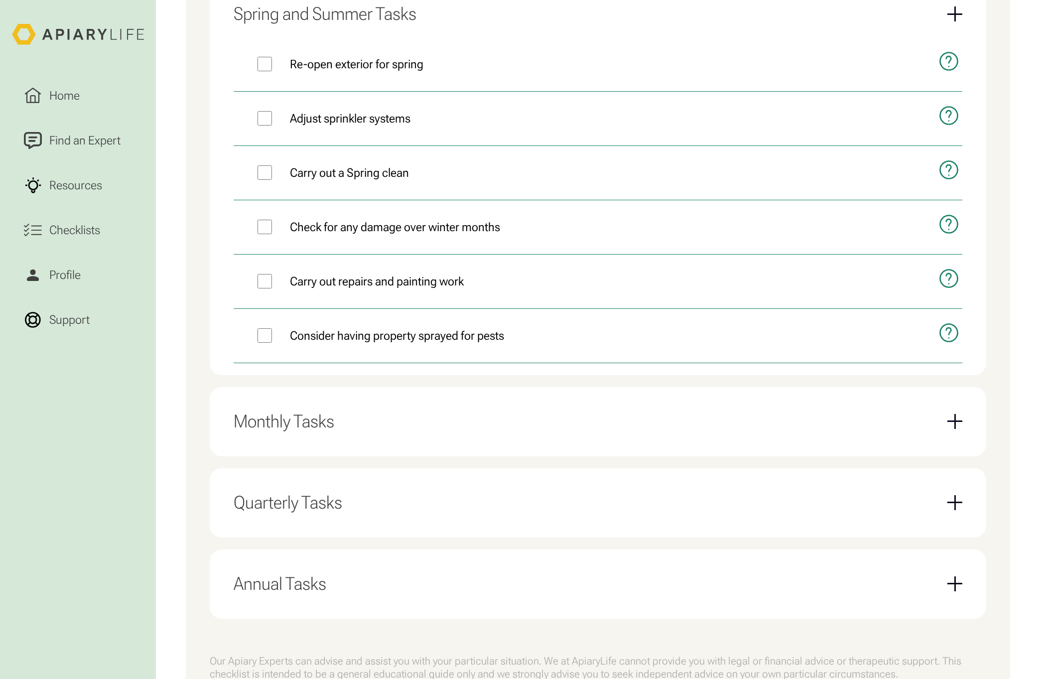
click at [371, 405] on div "Monthly Tasks" at bounding box center [597, 421] width 728 height 45
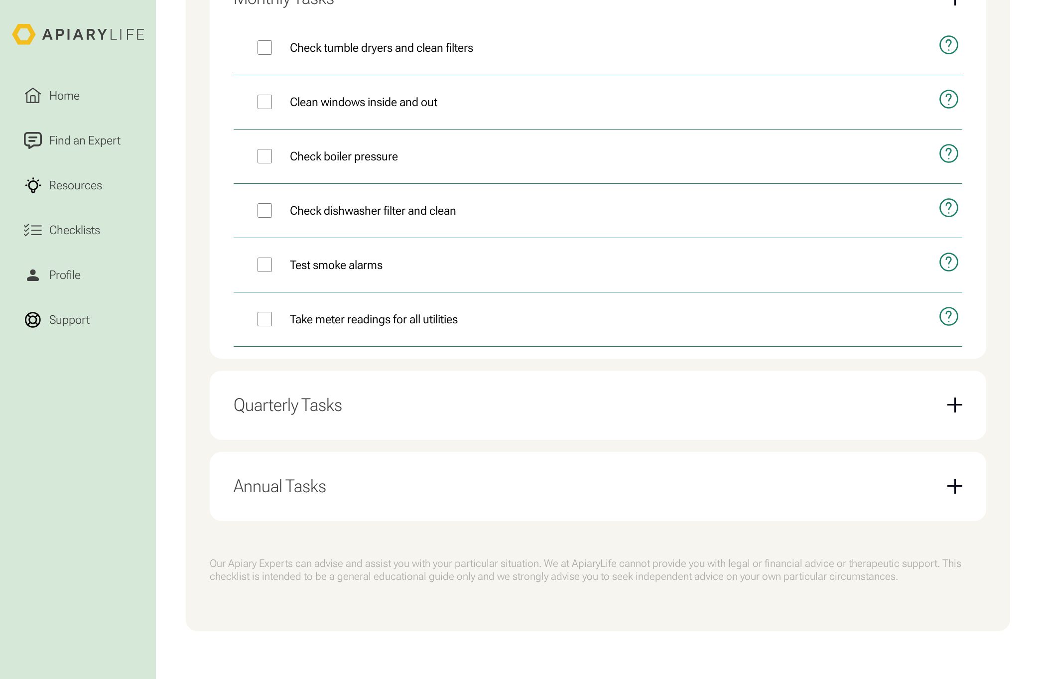
click at [420, 392] on div "Quarterly Tasks" at bounding box center [597, 404] width 728 height 45
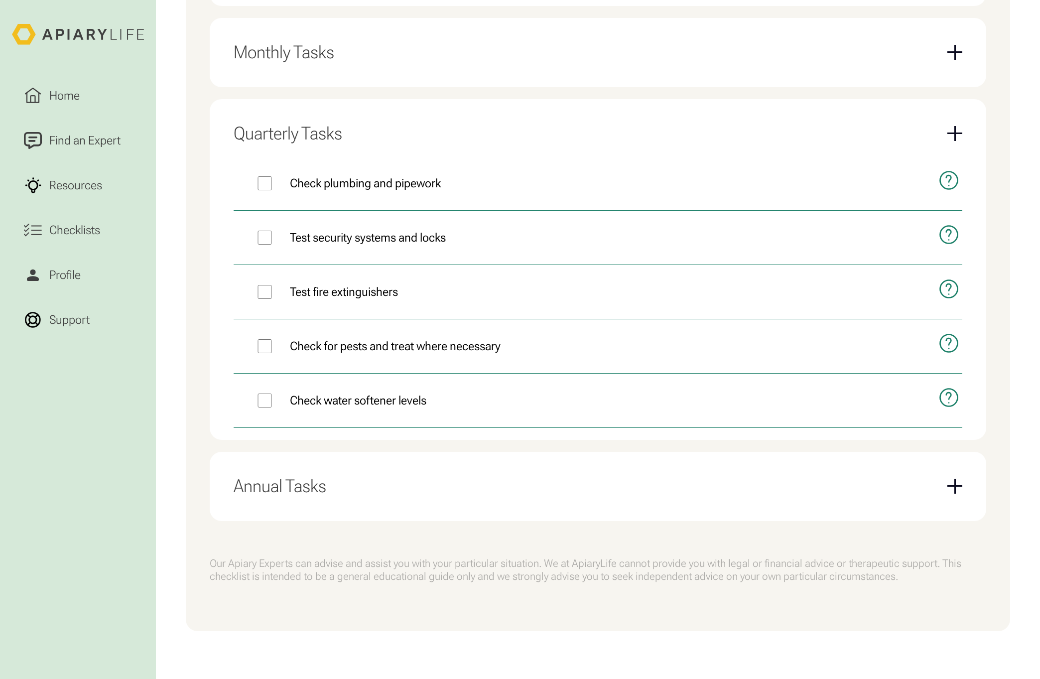
click at [469, 501] on div "Annual Tasks" at bounding box center [597, 486] width 728 height 45
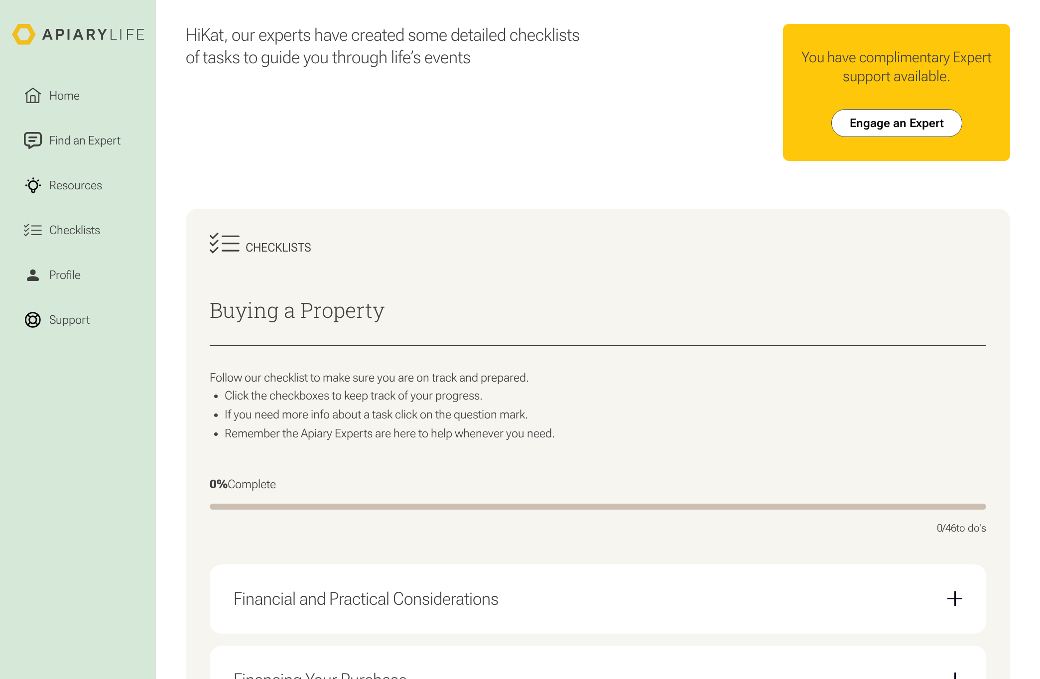
scroll to position [249, 0]
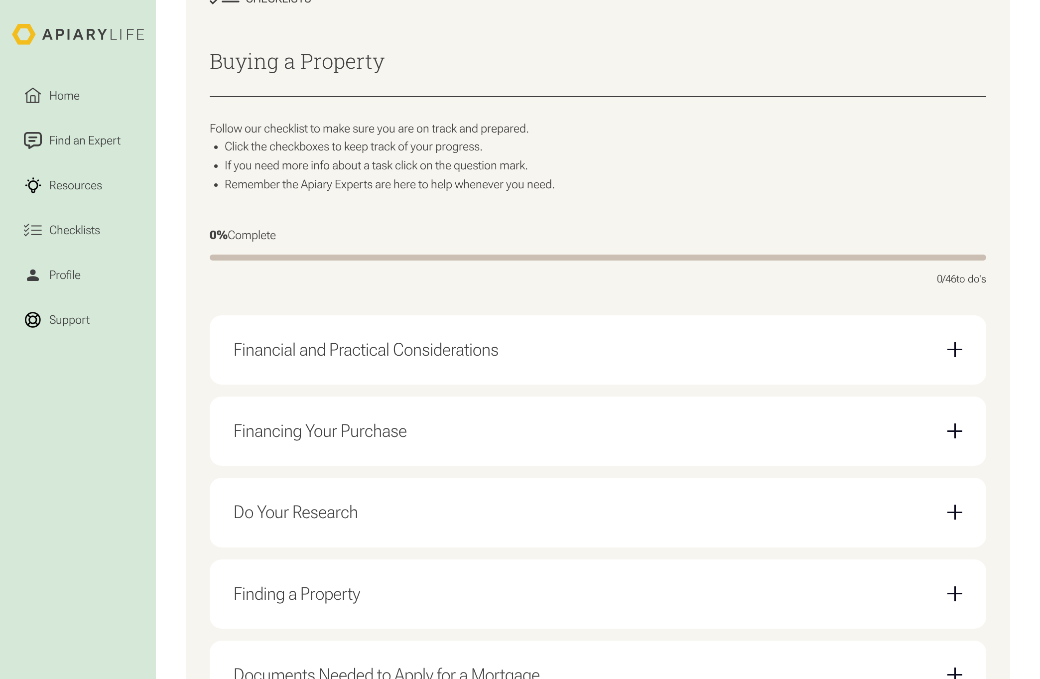
click at [438, 344] on div "Financial and Practical Considerations" at bounding box center [365, 349] width 265 height 21
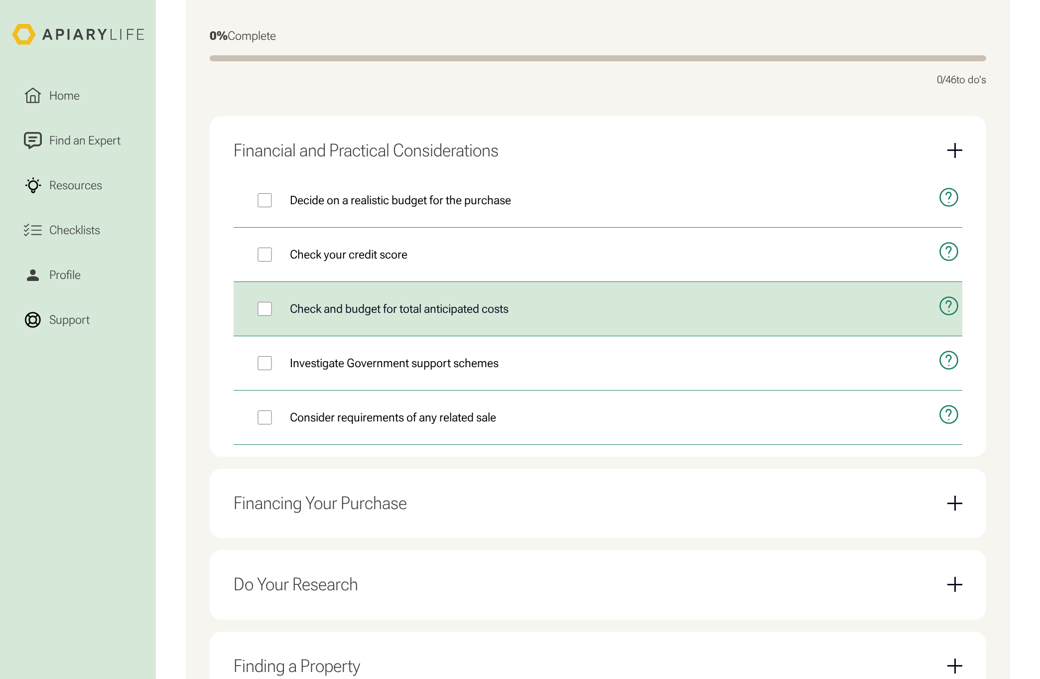
scroll to position [846, 0]
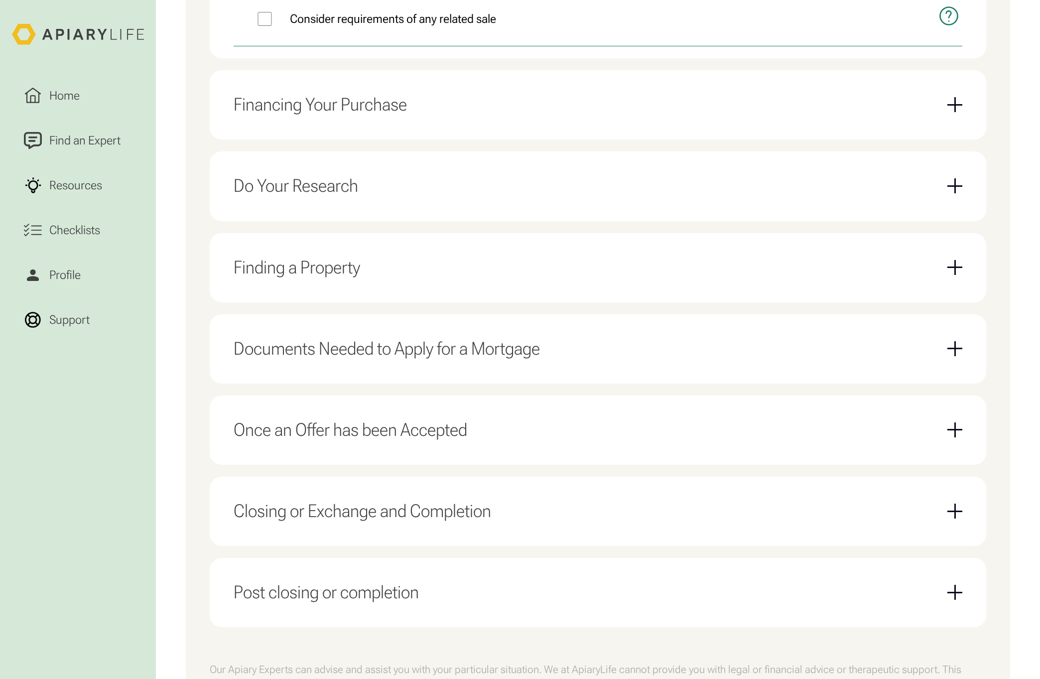
click at [406, 124] on div "Financing Your Purchase" at bounding box center [597, 104] width 728 height 45
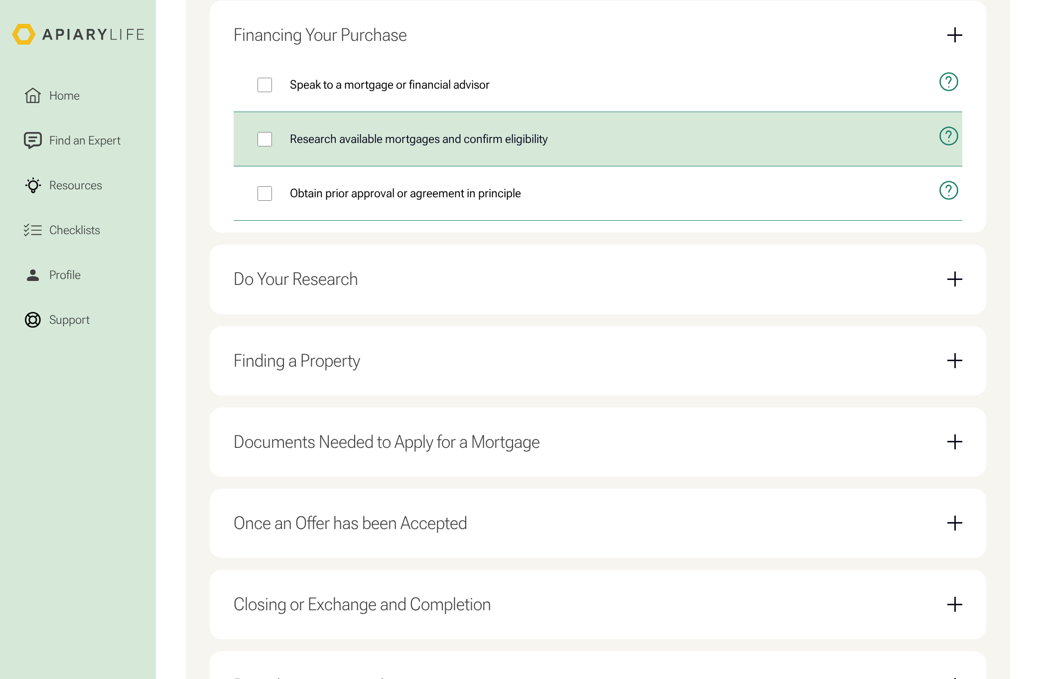
scroll to position [595, 0]
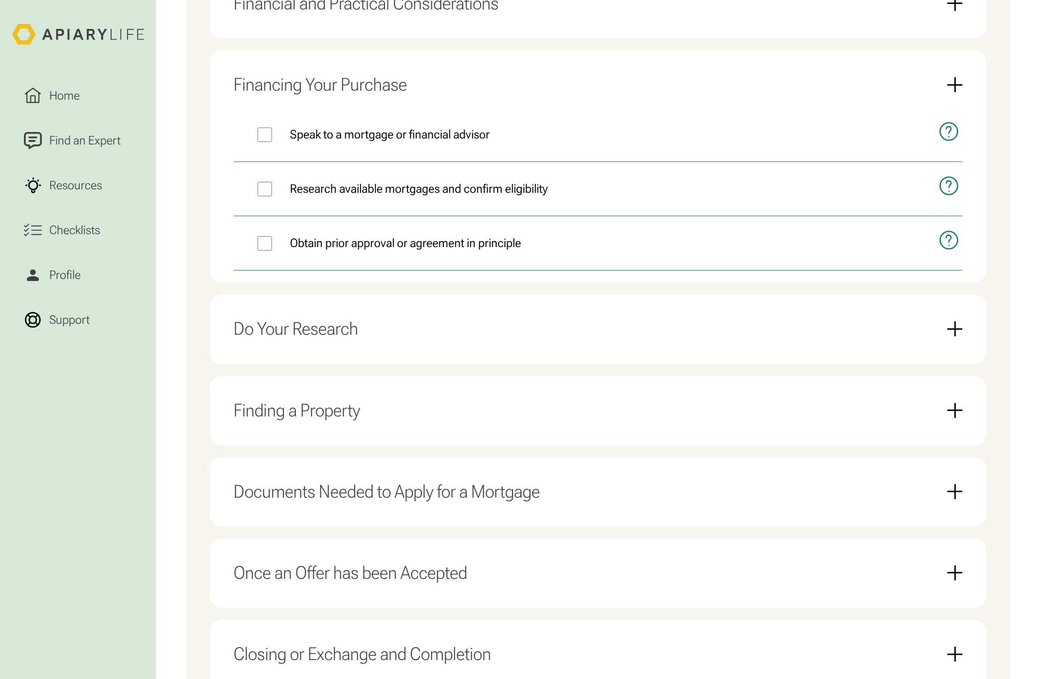
click at [407, 332] on div "Do Your Research" at bounding box center [597, 328] width 728 height 45
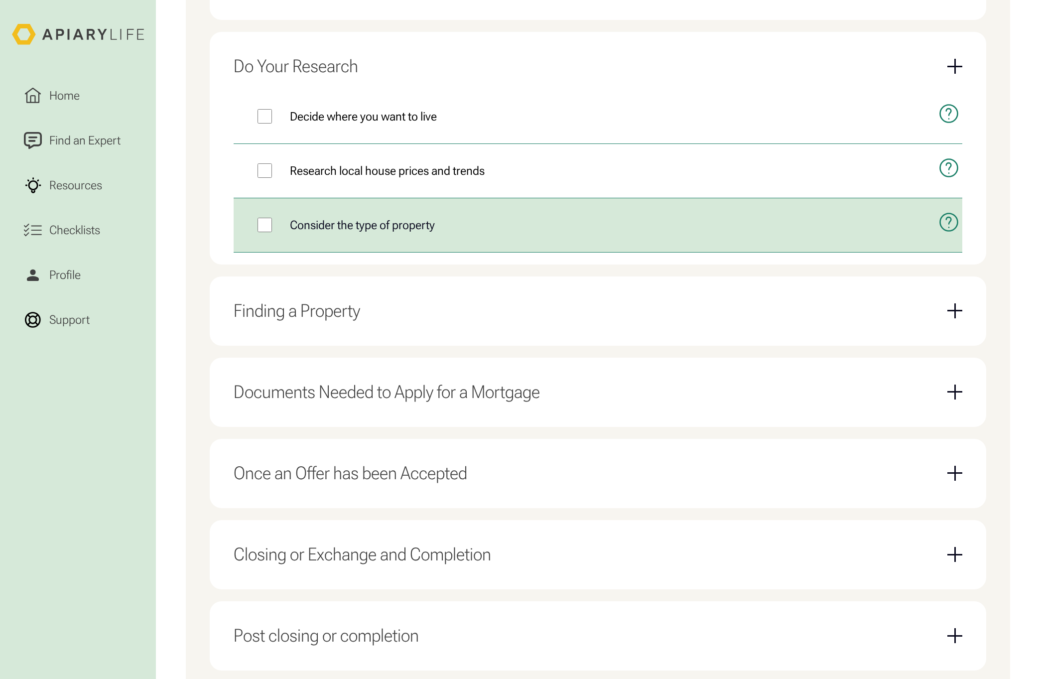
scroll to position [744, 0]
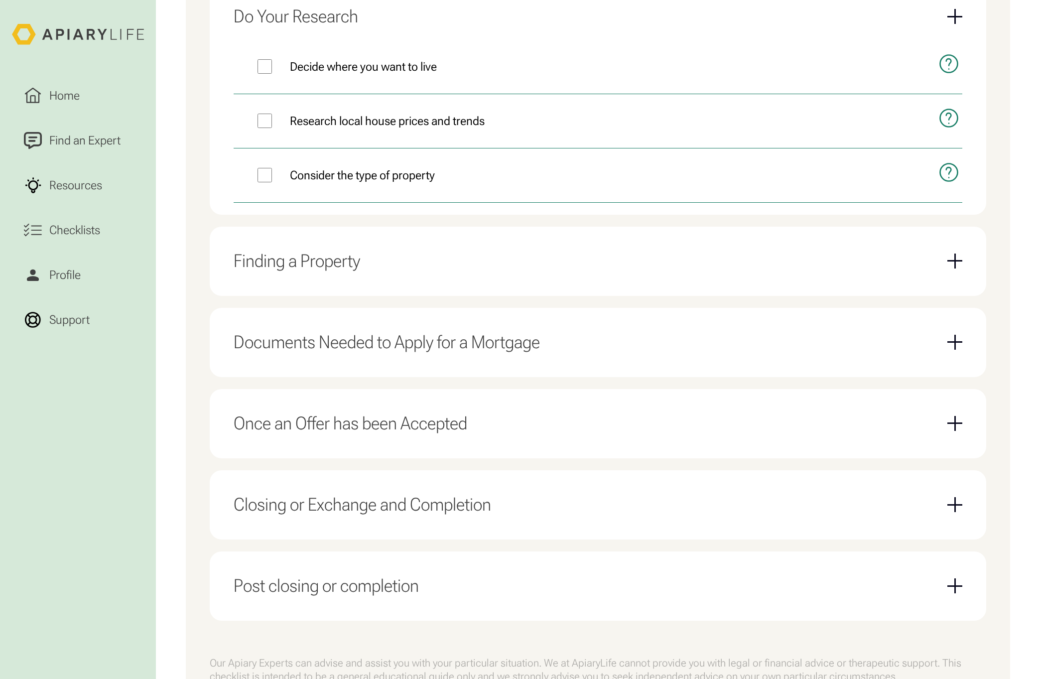
click at [295, 261] on div "Finding a Property" at bounding box center [296, 260] width 126 height 21
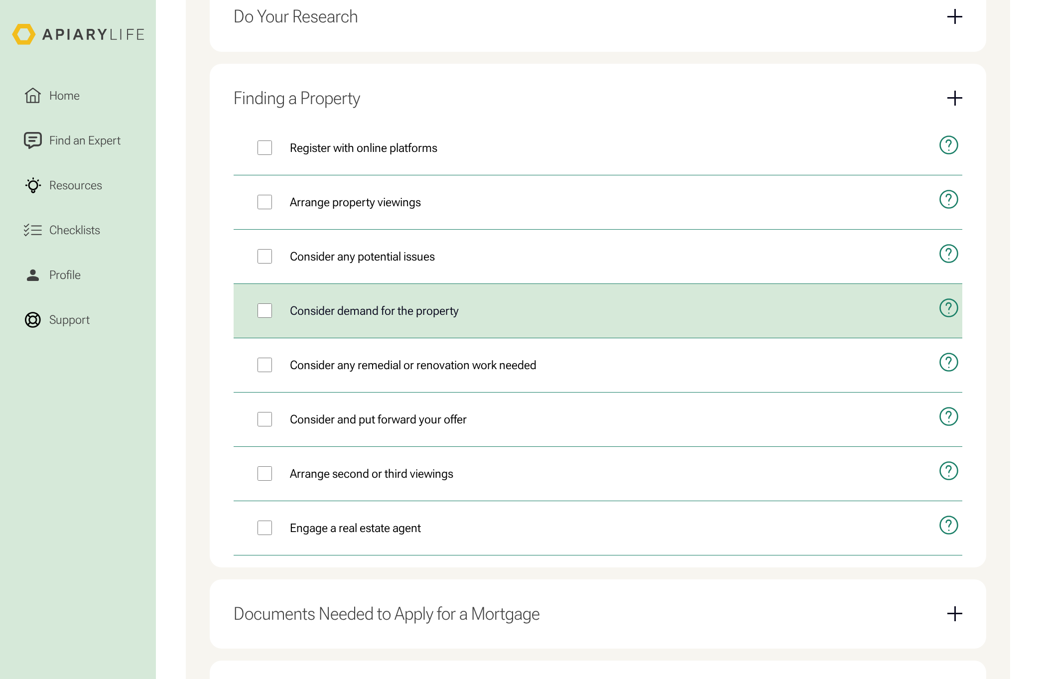
scroll to position [844, 0]
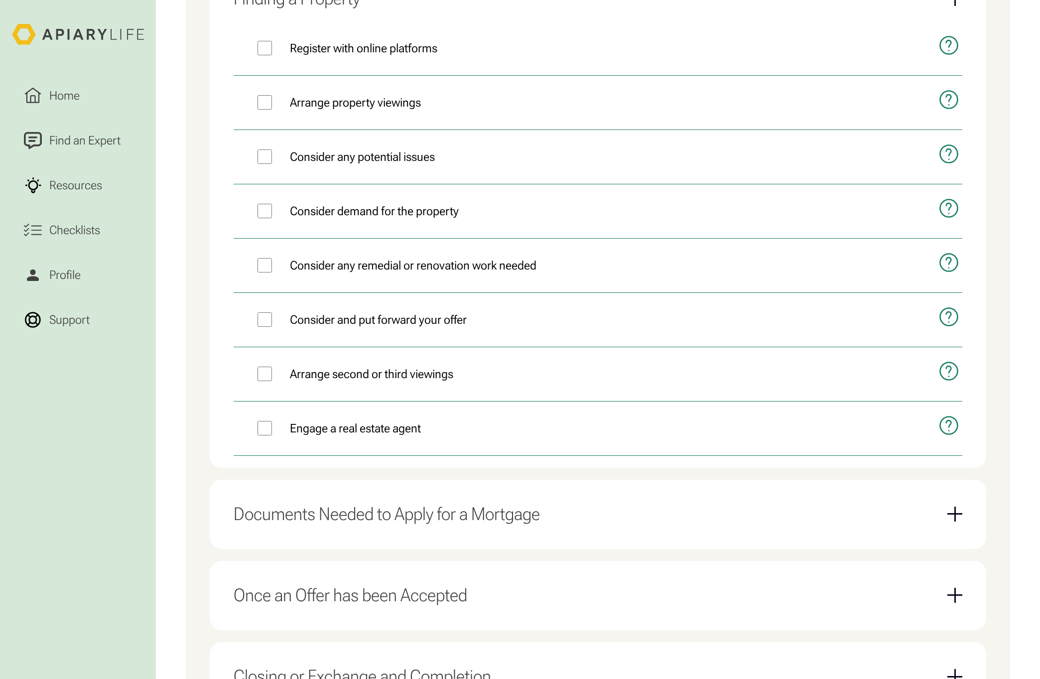
click at [568, 521] on div "Documents Needed to Apply for a Mortgage" at bounding box center [597, 513] width 728 height 45
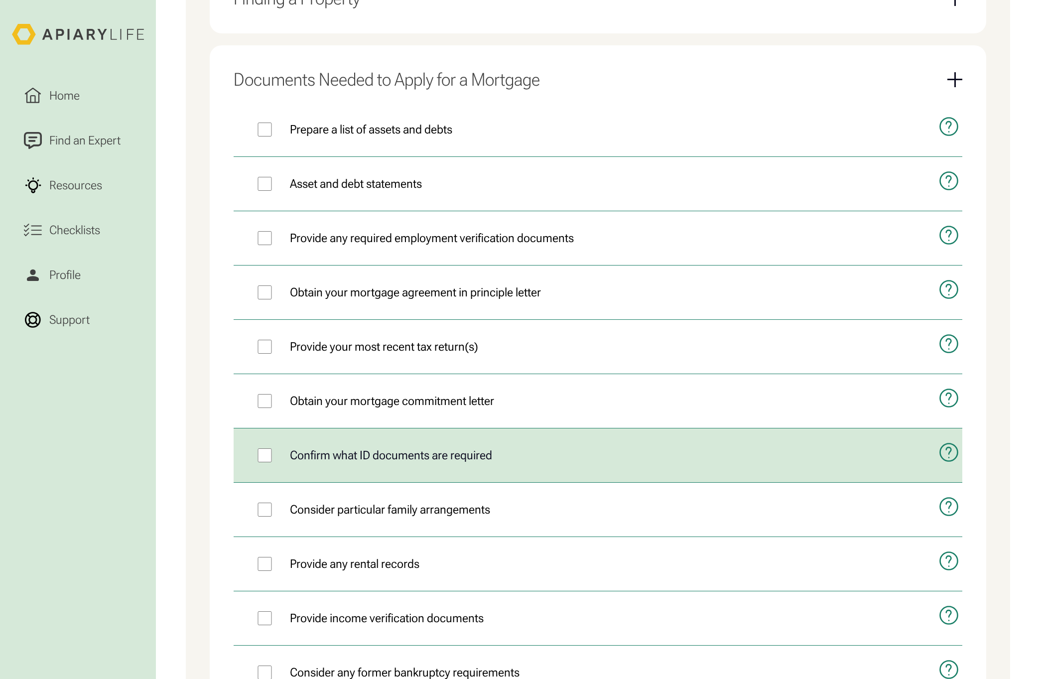
scroll to position [943, 0]
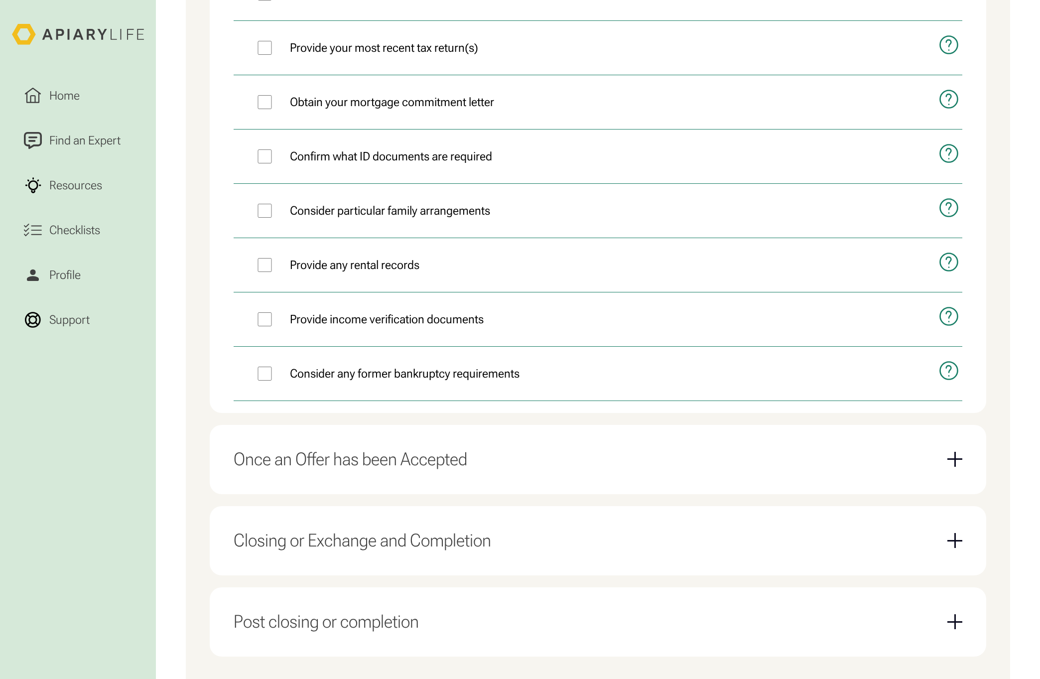
click at [425, 454] on div "Once an Offer has been Accepted" at bounding box center [349, 459] width 233 height 21
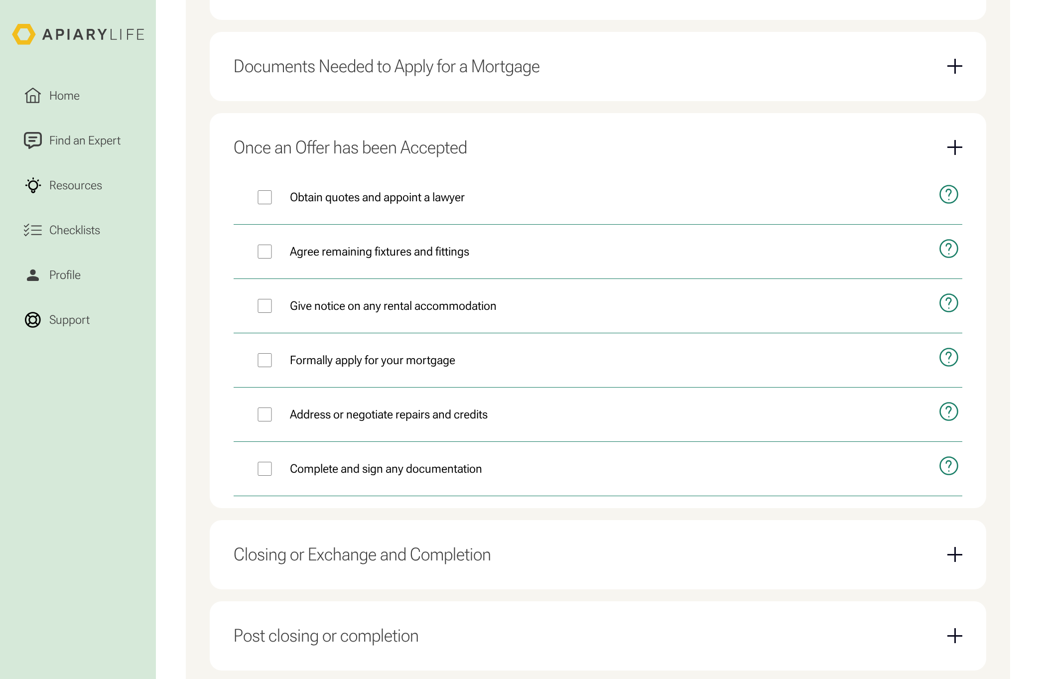
scroll to position [907, 0]
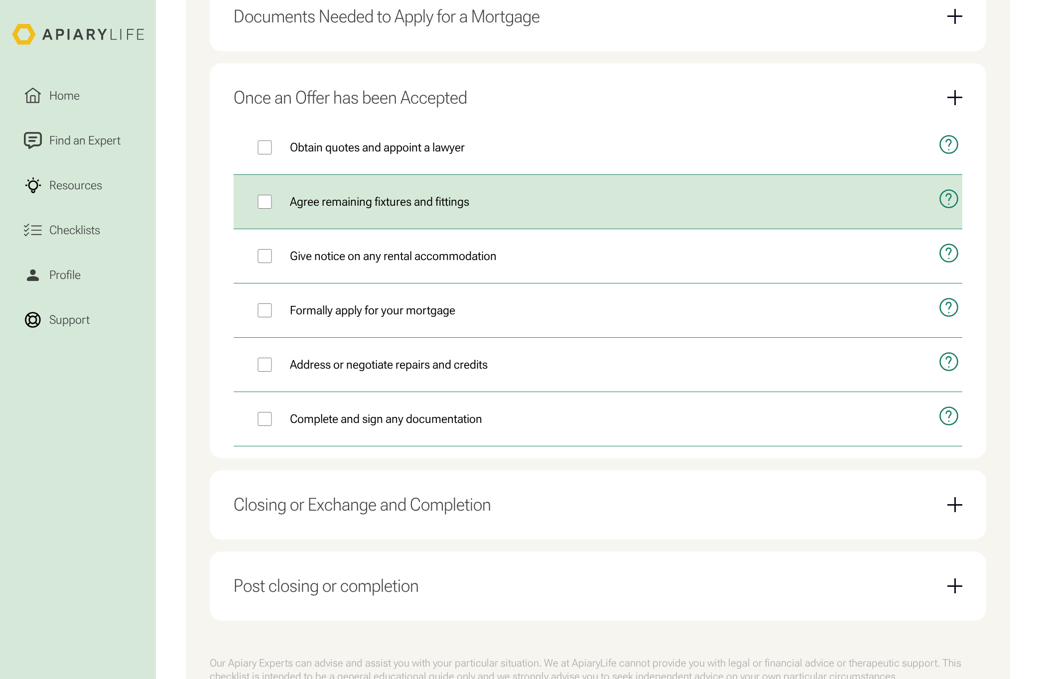
click at [948, 201] on icon "open modal" at bounding box center [948, 198] width 21 height 47
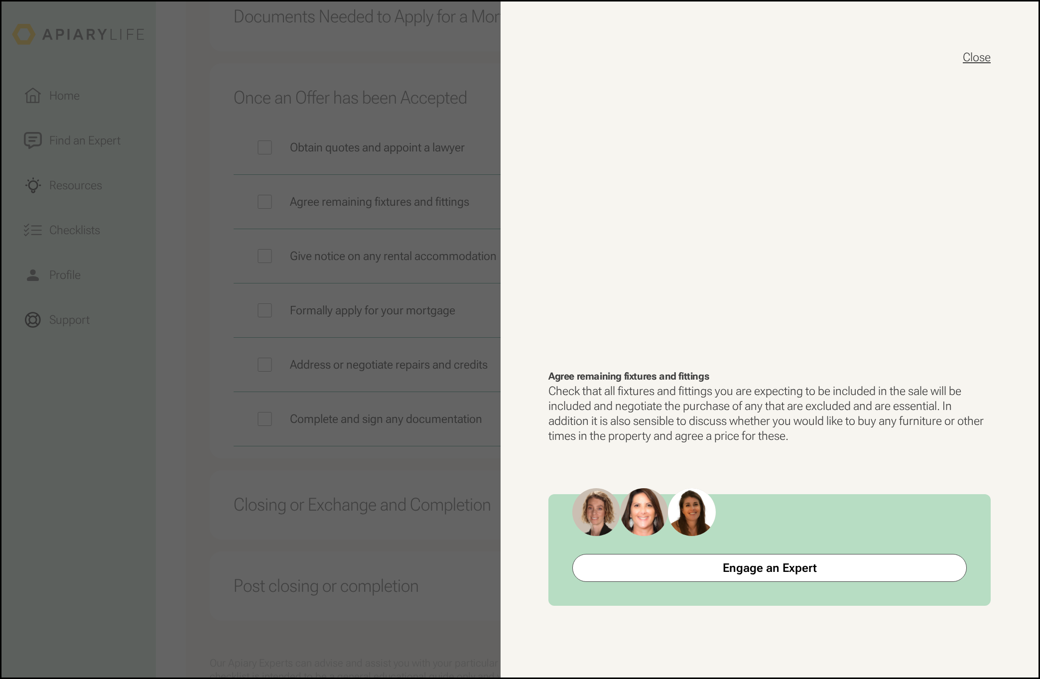
click at [982, 55] on button "Close" at bounding box center [976, 57] width 28 height 16
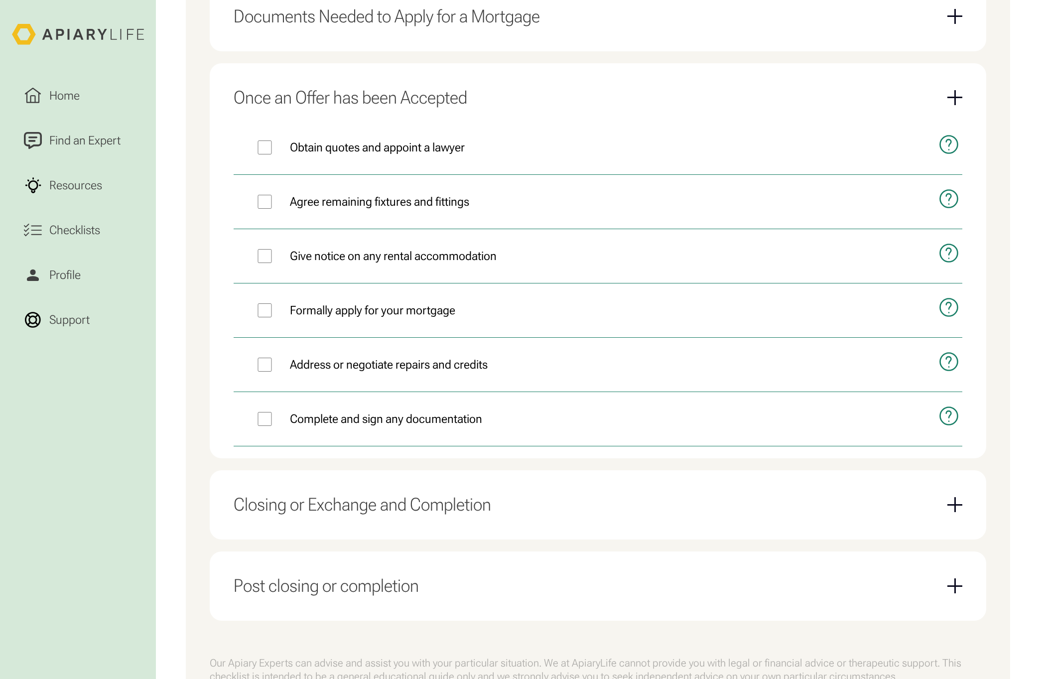
click at [503, 494] on div "Closing or Exchange and Completion" at bounding box center [597, 504] width 728 height 45
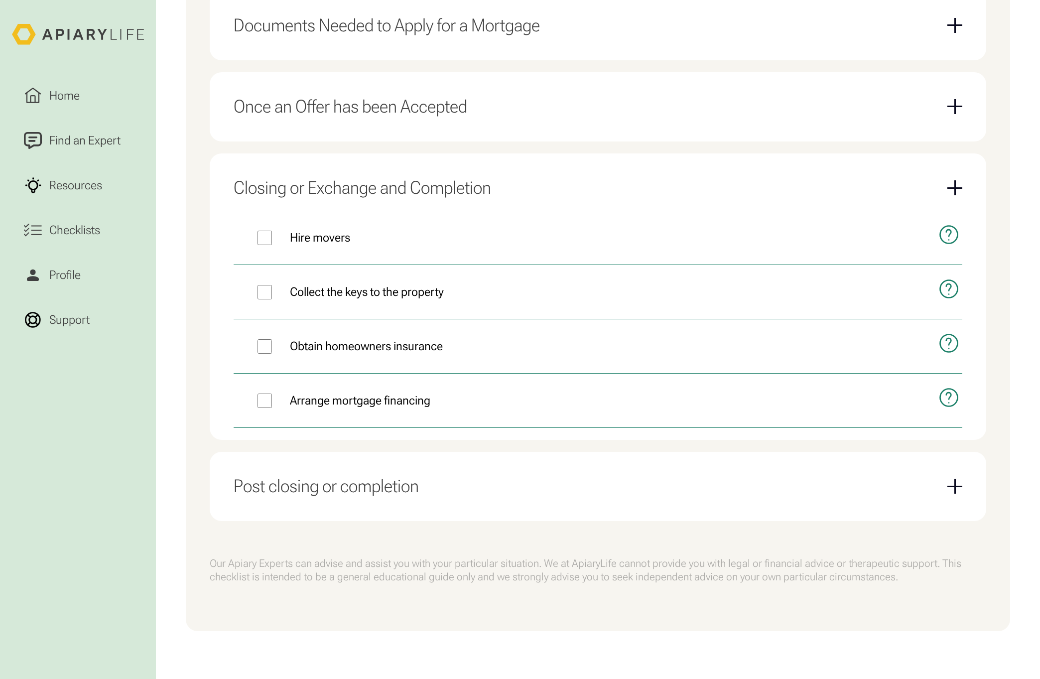
scroll to position [898, 0]
click at [457, 470] on div "Post closing or completion" at bounding box center [597, 486] width 728 height 45
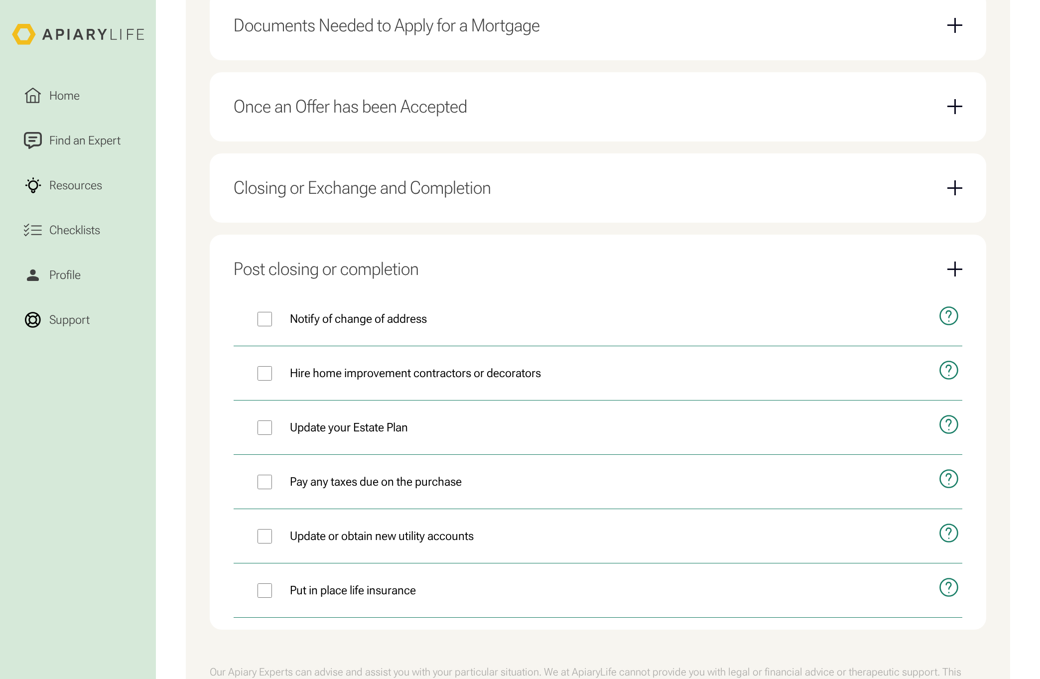
click at [31, 468] on nav "Home Find an Expert Resources Checklists Profile Support" at bounding box center [78, 356] width 132 height 610
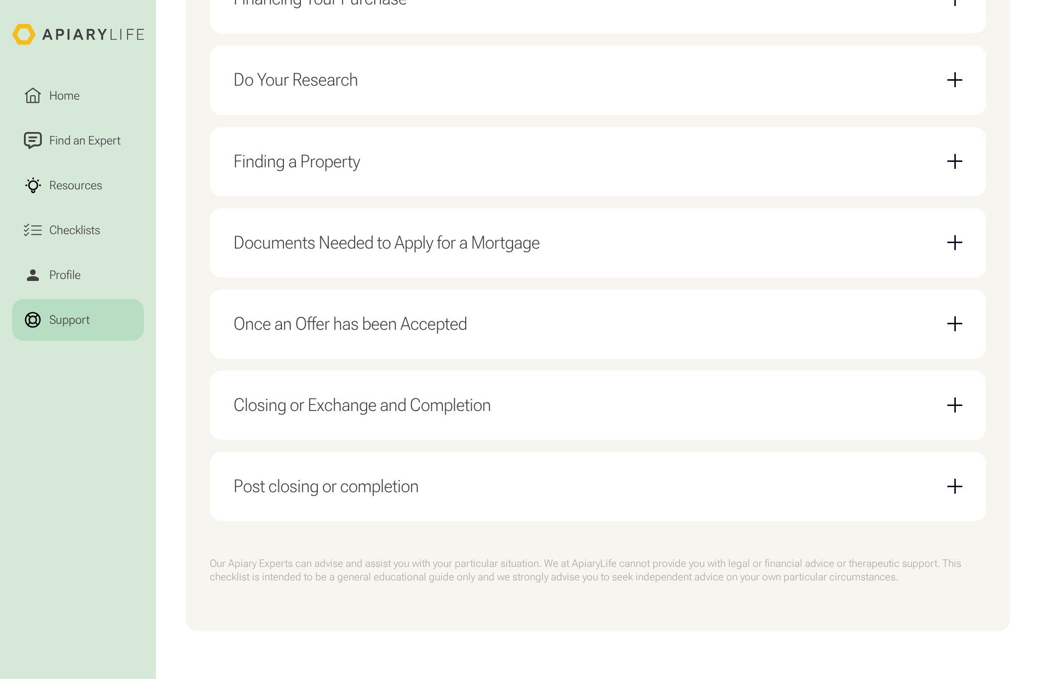
scroll to position [681, 0]
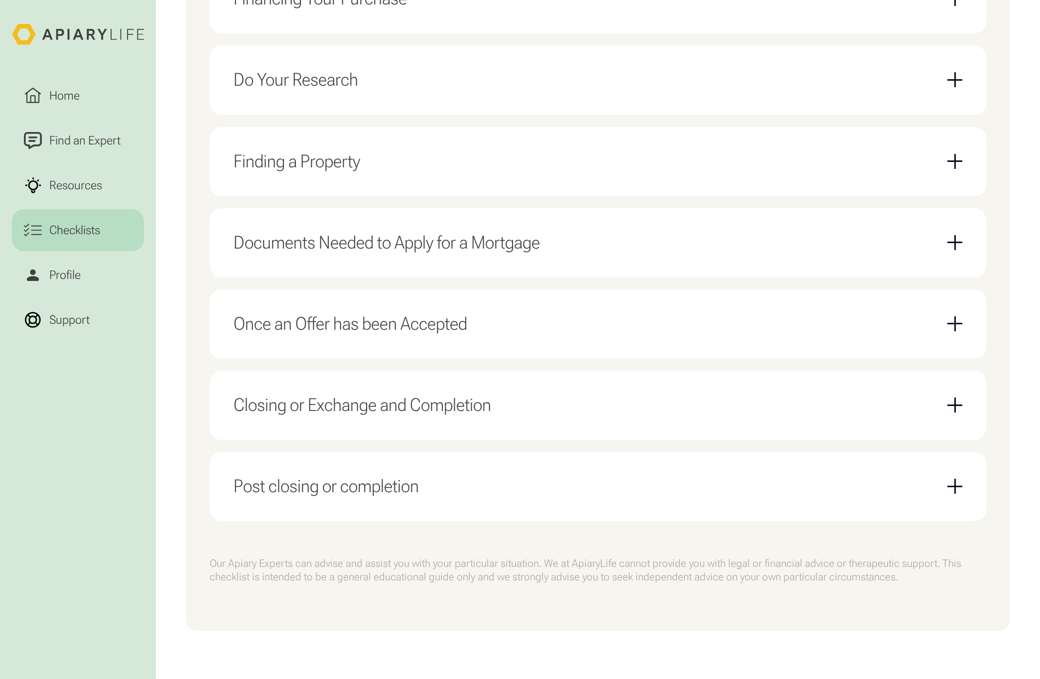
click at [98, 240] on link "Checklists" at bounding box center [78, 230] width 132 height 42
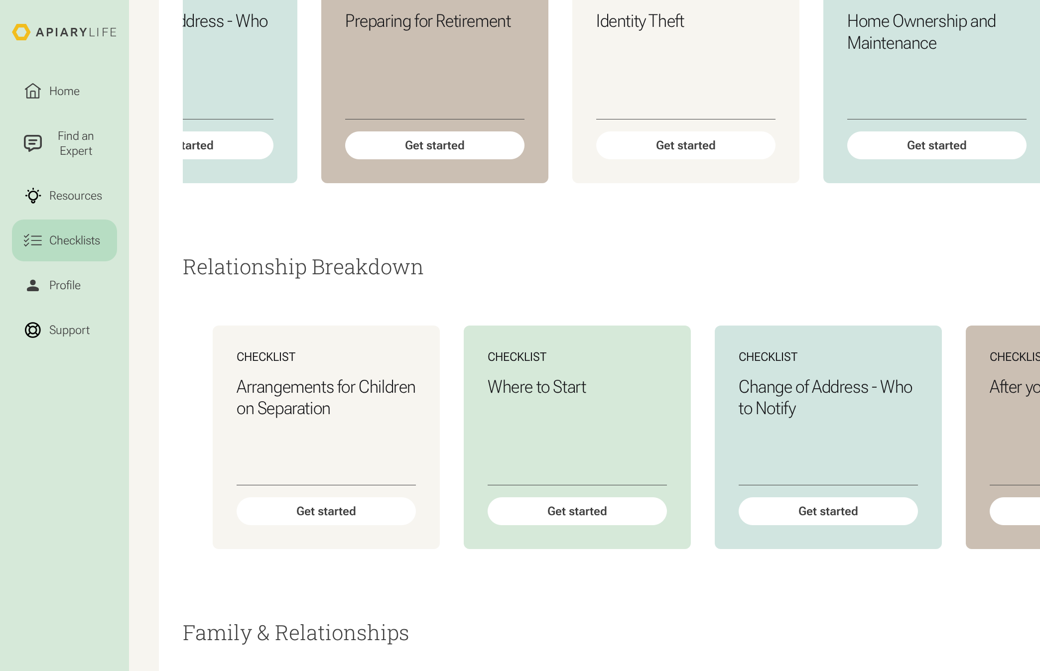
scroll to position [0, 956]
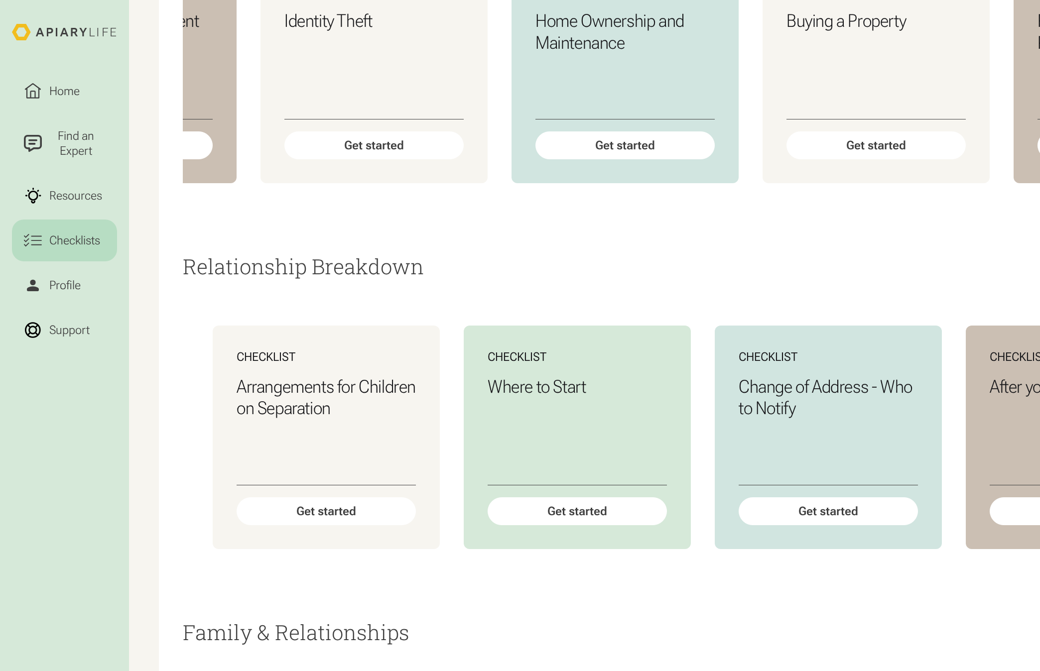
click at [806, 231] on div "Checklist Planning a Wedding Get started Checklist Returning to Work after Medi…" at bounding box center [637, 71] width 908 height 319
drag, startPoint x: 790, startPoint y: 278, endPoint x: 868, endPoint y: 268, distance: 78.9
click at [874, 231] on div "Checklist Planning a Wedding Get started Checklist Returning to Work after Medi…" at bounding box center [637, 71] width 908 height 319
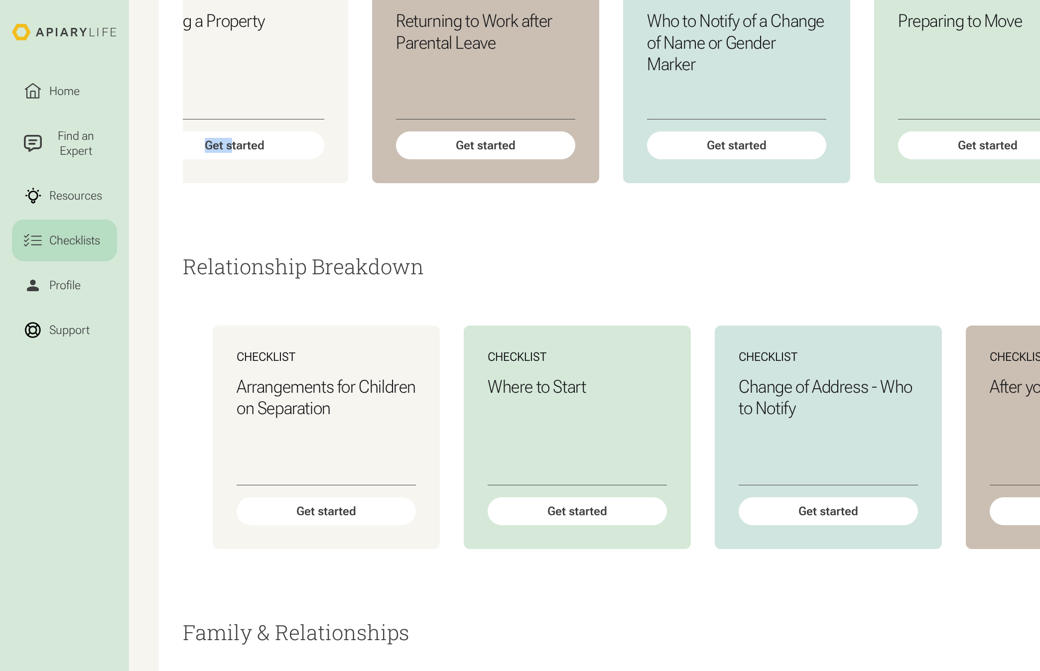
scroll to position [0, 1607]
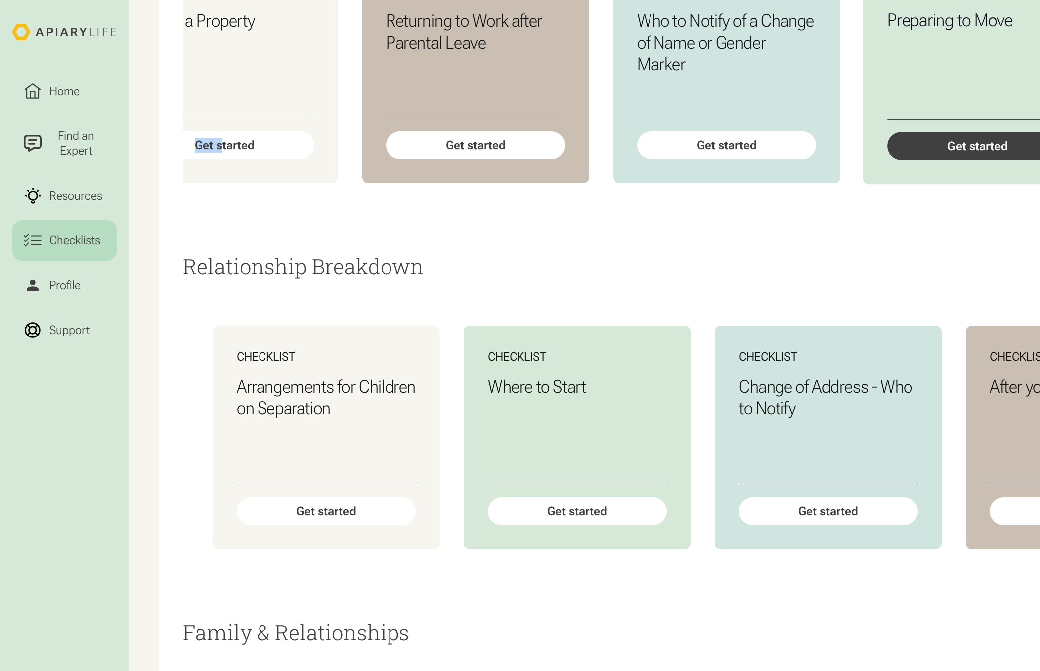
click at [974, 160] on div "Get started" at bounding box center [977, 146] width 181 height 28
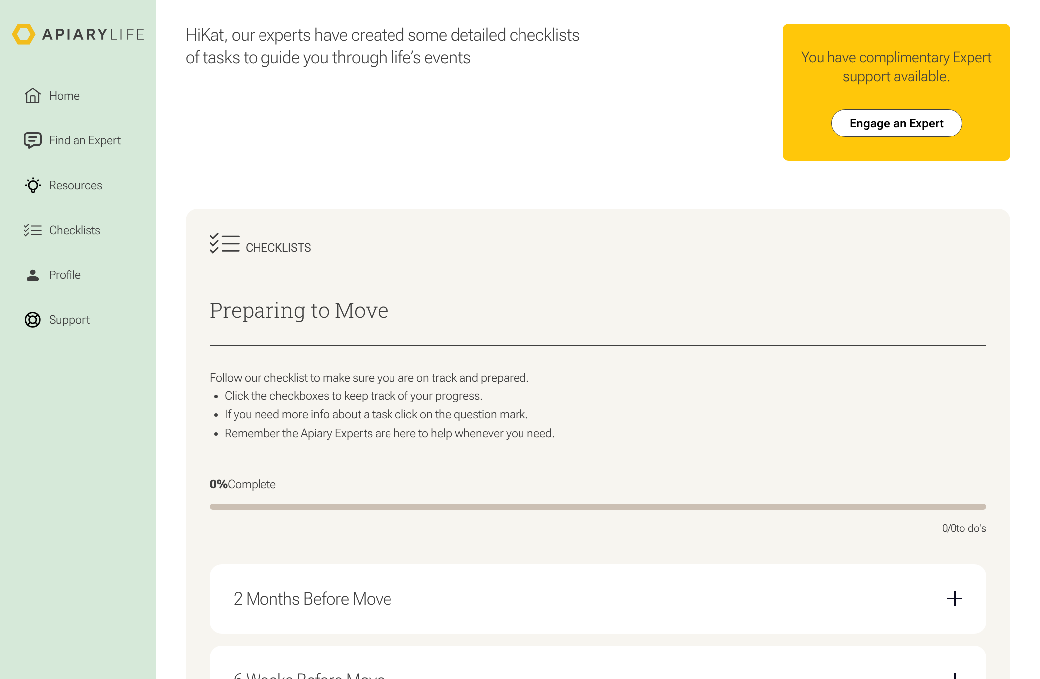
scroll to position [349, 0]
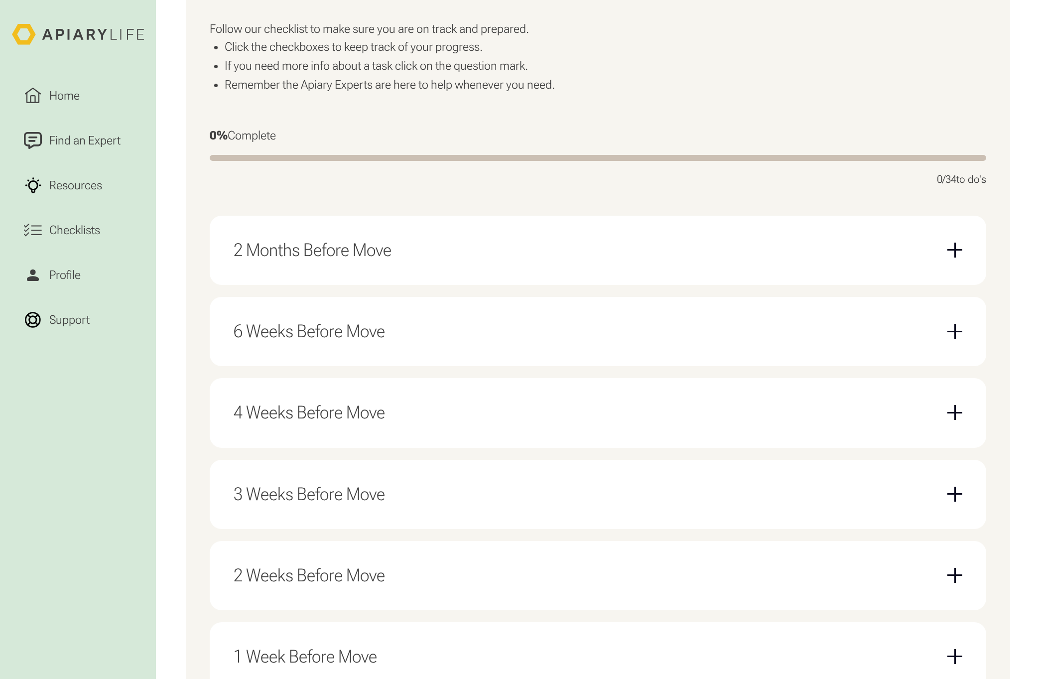
click at [389, 249] on div "2 Months Before Move" at bounding box center [312, 249] width 158 height 21
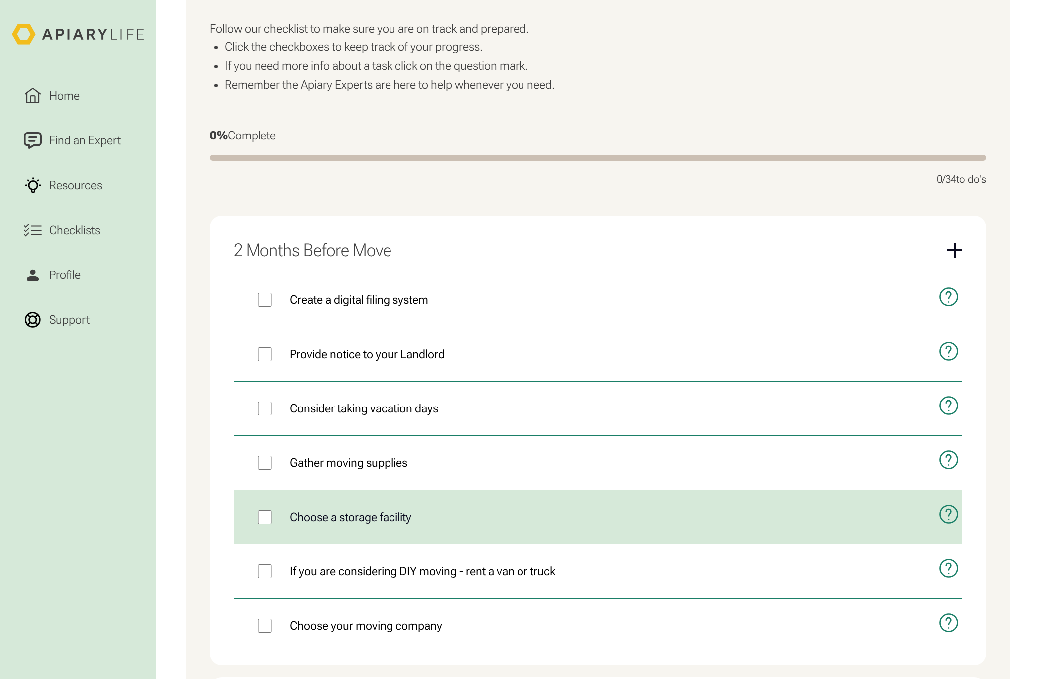
scroll to position [548, 0]
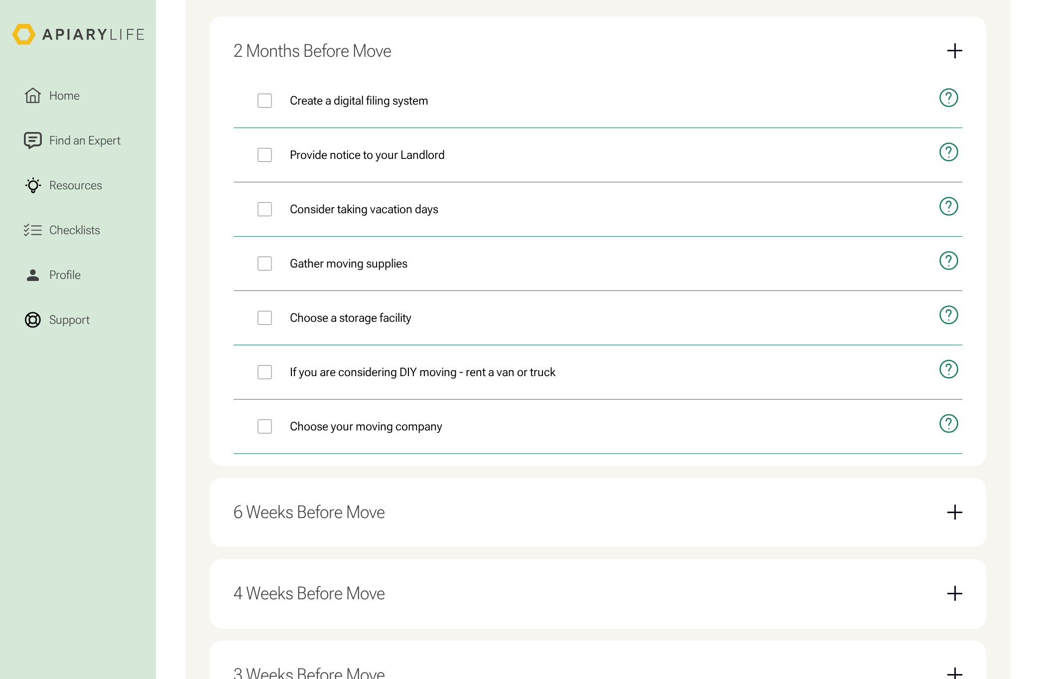
click at [445, 488] on div "6 Weeks Before Move Identify essential services in your new area Arrange a get …" at bounding box center [598, 511] width 776 height 69
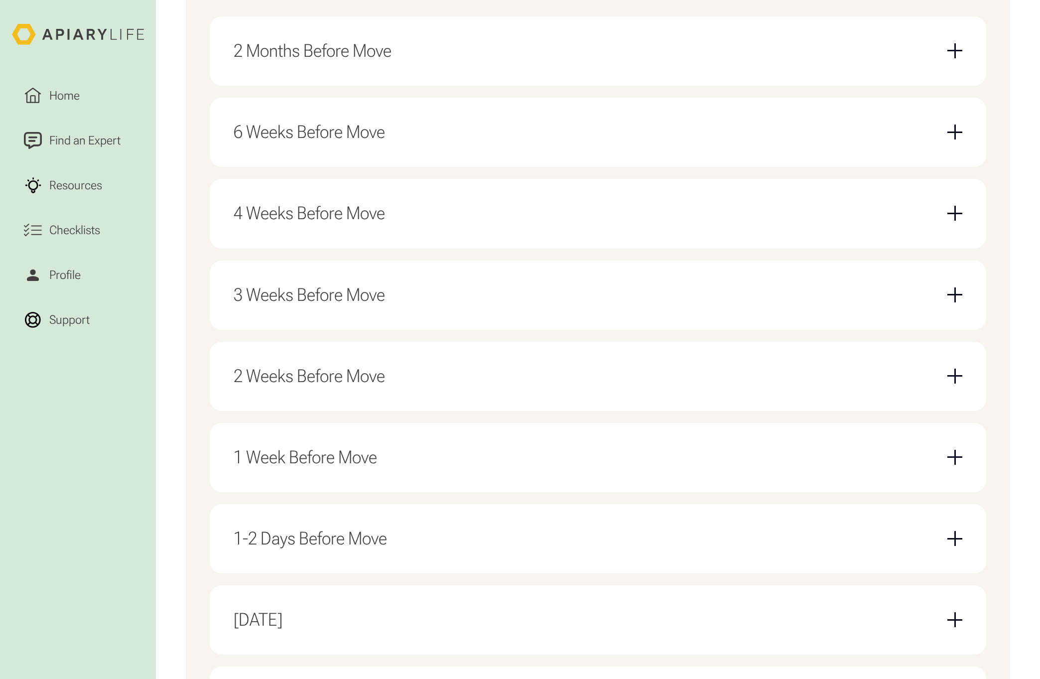
scroll to position [647, 0]
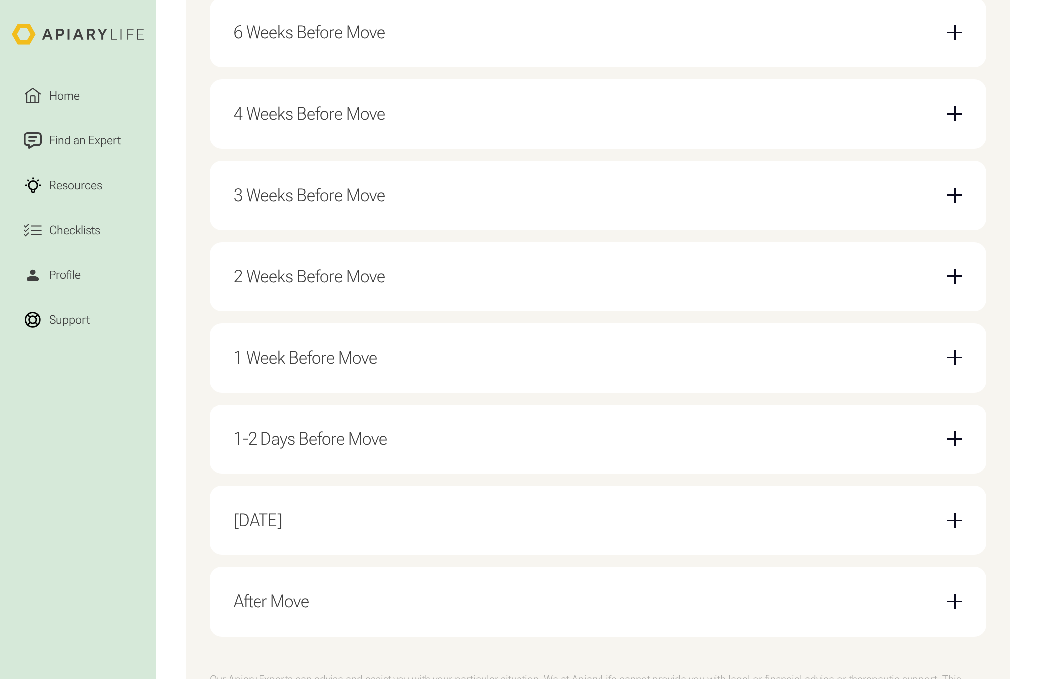
click at [439, 204] on div "3 Weeks Before Move" at bounding box center [597, 195] width 728 height 45
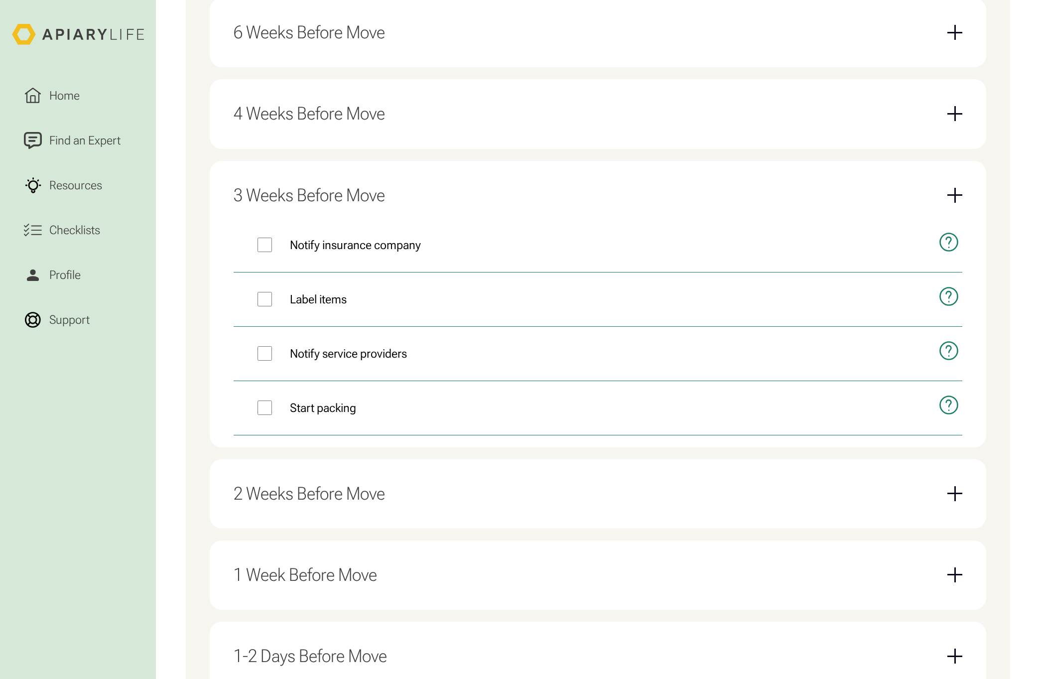
click at [427, 487] on div "2 Weeks Before Move" at bounding box center [597, 493] width 728 height 45
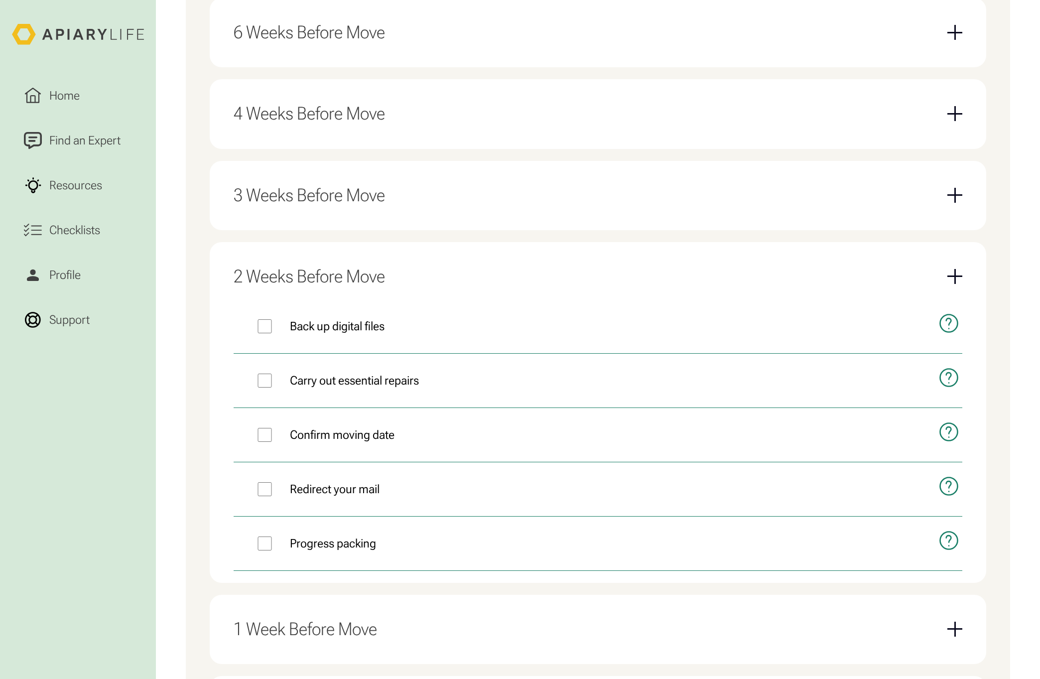
click at [470, 606] on div "1 Week Before Move" at bounding box center [597, 628] width 728 height 45
